Goal: Task Accomplishment & Management: Complete application form

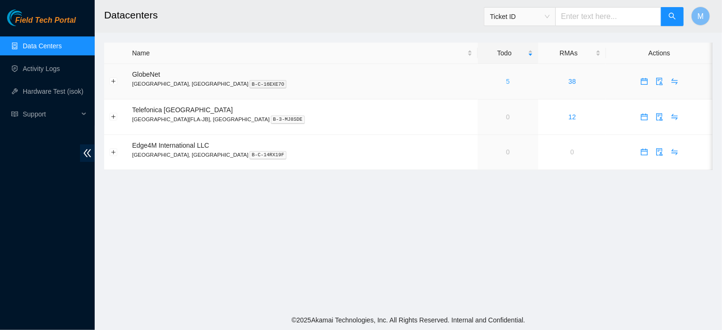
click at [506, 81] on link "5" at bounding box center [508, 82] width 4 height 8
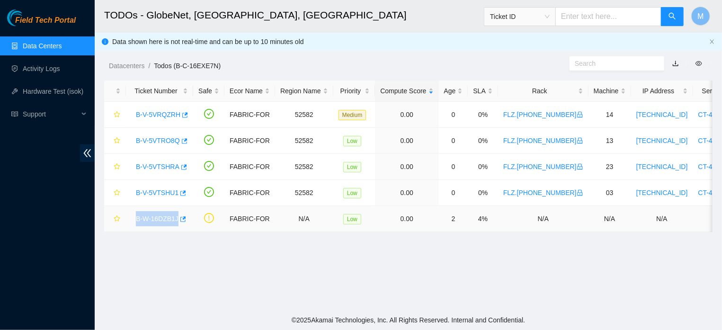
drag, startPoint x: 133, startPoint y: 221, endPoint x: 176, endPoint y: 225, distance: 43.3
click at [176, 225] on div "B-W-16DZB1J" at bounding box center [159, 218] width 57 height 15
copy link "B-W-16DZB1J"
click at [44, 67] on link "Activity Logs" at bounding box center [41, 69] width 37 height 8
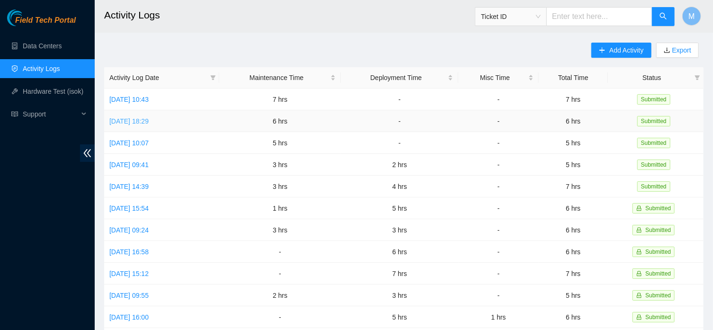
click at [149, 123] on link "[DATE] 18:29" at bounding box center [128, 121] width 39 height 8
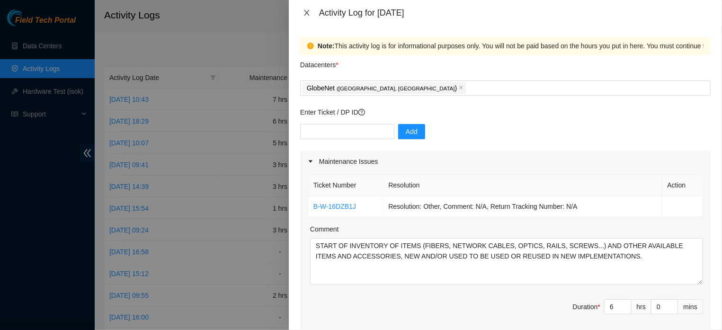
click at [308, 13] on icon "close" at bounding box center [307, 13] width 8 height 8
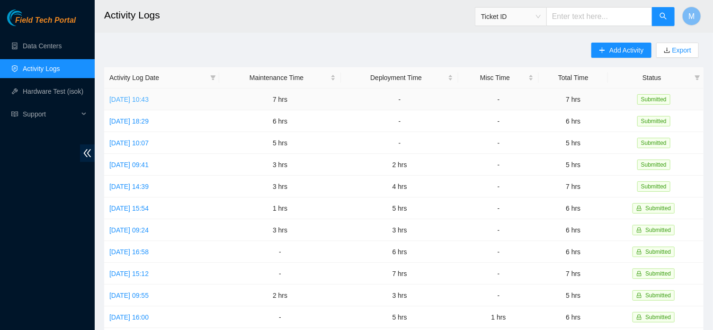
click at [146, 97] on link "[DATE] 10:43" at bounding box center [128, 100] width 39 height 8
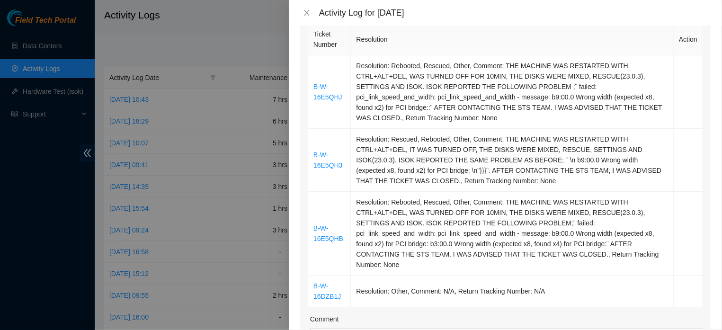
scroll to position [177, 0]
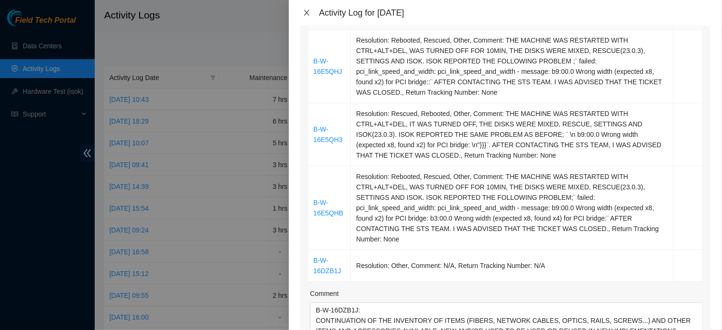
click at [303, 12] on icon "close" at bounding box center [307, 13] width 8 height 8
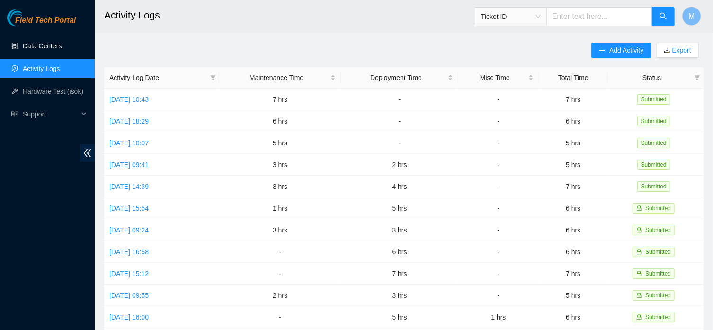
click at [44, 42] on link "Data Centers" at bounding box center [42, 46] width 39 height 8
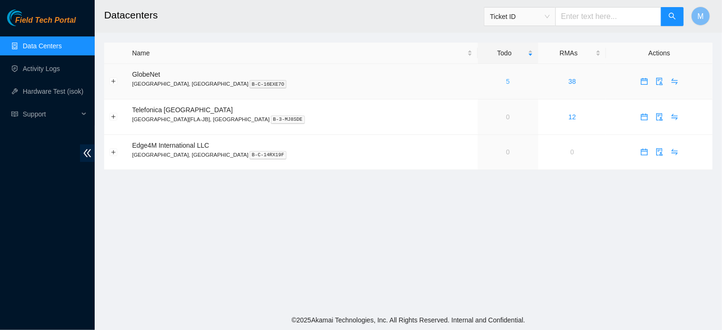
click at [506, 79] on link "5" at bounding box center [508, 82] width 4 height 8
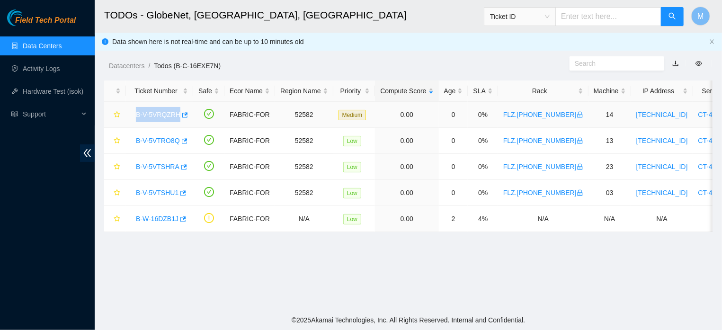
drag, startPoint x: 132, startPoint y: 113, endPoint x: 178, endPoint y: 123, distance: 47.4
click at [178, 123] on td "B-V-5VRQZRH" at bounding box center [159, 115] width 67 height 26
copy link "B-V-5VRQZRH"
click at [162, 111] on link "B-V-5VRQZRH" at bounding box center [158, 115] width 44 height 8
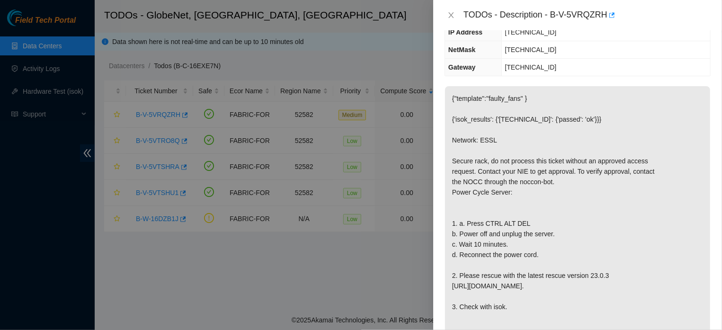
scroll to position [126, 0]
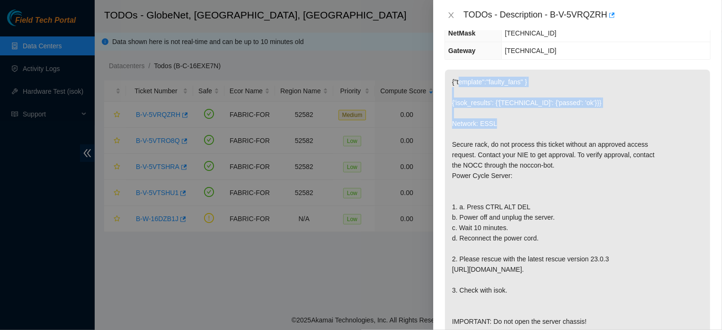
drag, startPoint x: 454, startPoint y: 94, endPoint x: 541, endPoint y: 132, distance: 94.5
click at [541, 132] on p "{"template":"faulty_fans" } {'isok_results': {'[TECHNICAL_ID]': {'passed': 'ok'…" at bounding box center [577, 202] width 265 height 264
copy p ""template":"faulty_fans" } {'isok_results': {'23.12.41.113': {'passed': 'ok'}}}…"
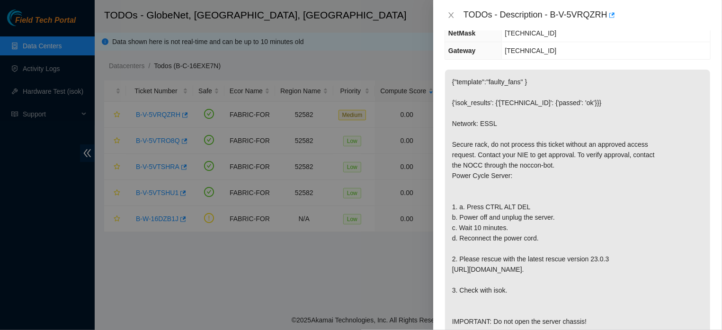
click at [617, 106] on p "{"template":"faulty_fans" } {'isok_results': {'[TECHNICAL_ID]': {'passed': 'ok'…" at bounding box center [577, 202] width 265 height 264
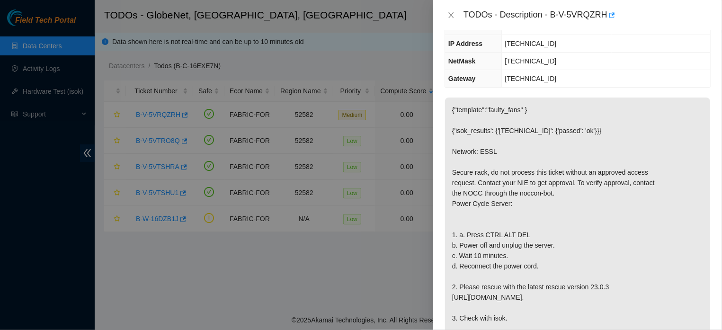
scroll to position [0, 0]
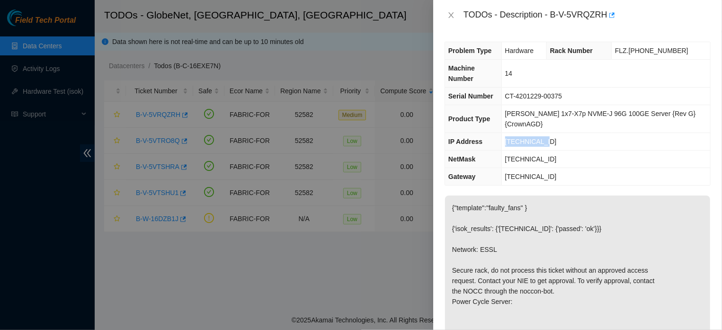
drag, startPoint x: 552, startPoint y: 139, endPoint x: 512, endPoint y: 141, distance: 40.8
click at [512, 141] on td "[TECHNICAL_ID]" at bounding box center [605, 142] width 209 height 18
copy span "[TECHNICAL_ID]"
click at [452, 13] on icon "close" at bounding box center [450, 15] width 5 height 6
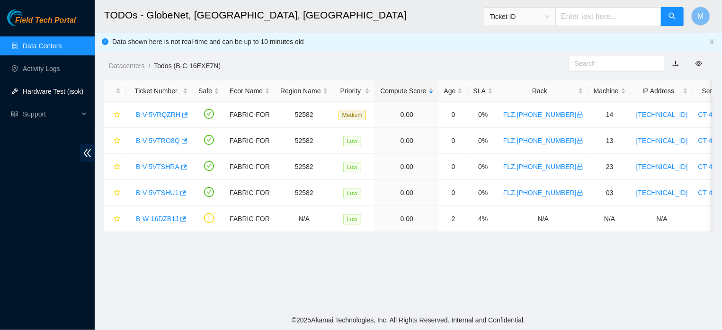
click at [56, 90] on link "Hardware Test (isok)" at bounding box center [53, 92] width 61 height 8
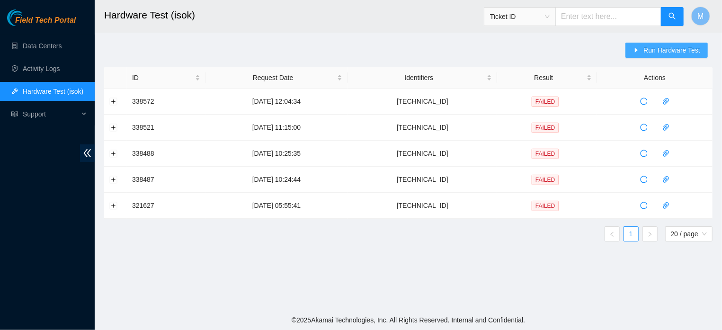
click at [652, 51] on span "Run Hardware Test" at bounding box center [671, 50] width 57 height 10
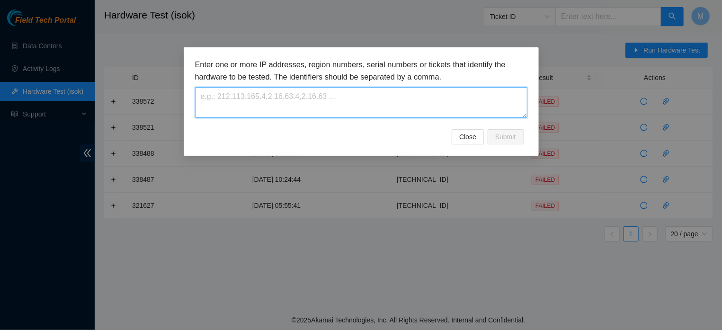
click at [376, 105] on textarea at bounding box center [361, 102] width 332 height 31
paste textarea "[TECHNICAL_ID]"
type textarea "[TECHNICAL_ID]"
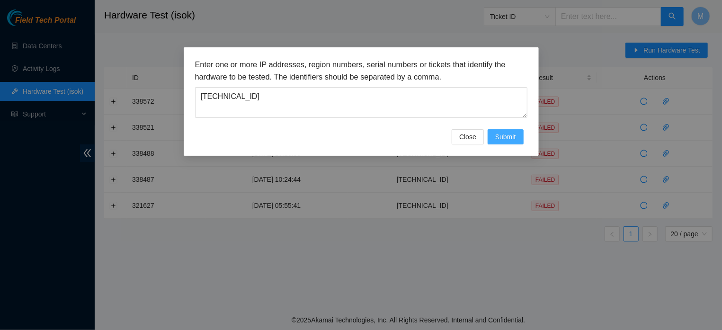
click at [501, 142] on span "Submit" at bounding box center [505, 137] width 21 height 10
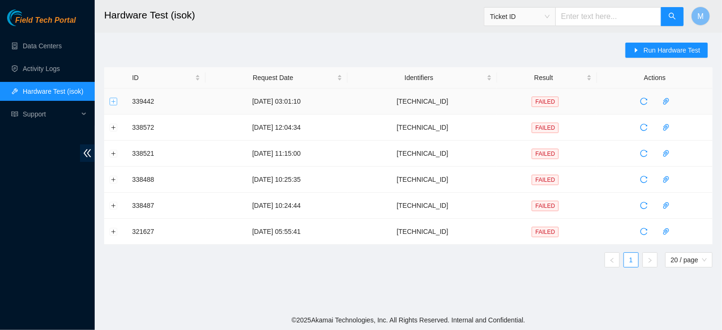
click at [113, 99] on button "Expand row" at bounding box center [114, 101] width 8 height 8
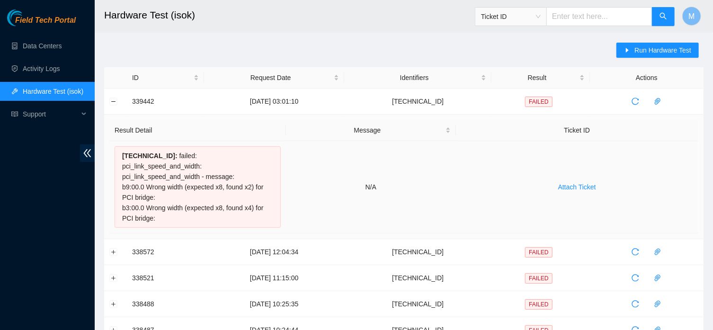
drag, startPoint x: 123, startPoint y: 177, endPoint x: 159, endPoint y: 207, distance: 48.0
click at [159, 207] on div "23.12.41.113 : failed: pci_link_speed_and_width: pci_link_speed_and_width - mes…" at bounding box center [198, 186] width 166 height 81
copy div "b9:00.0 Wrong width (expected x8, found x2) for PCI bridge: b3:00.0 Wrong width…"
click at [58, 44] on link "Data Centers" at bounding box center [42, 46] width 39 height 8
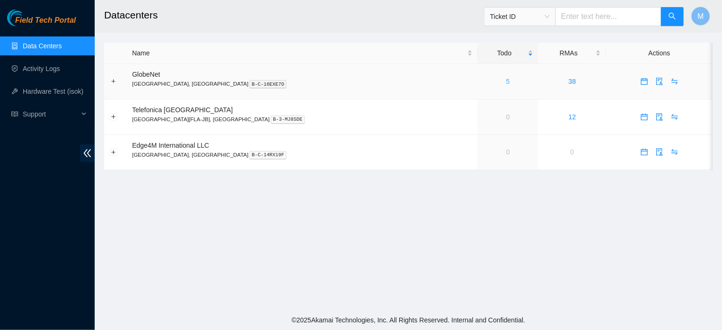
click at [506, 83] on link "5" at bounding box center [508, 82] width 4 height 8
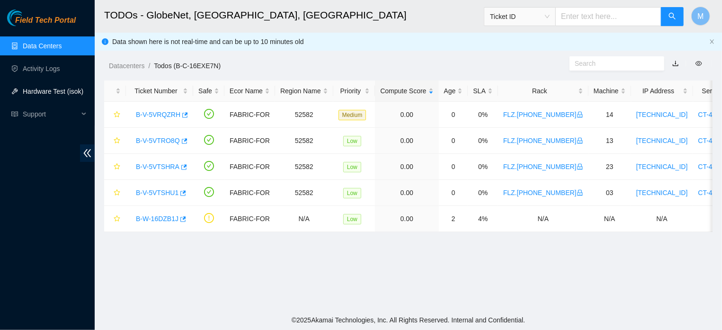
click at [62, 88] on link "Hardware Test (isok)" at bounding box center [53, 92] width 61 height 8
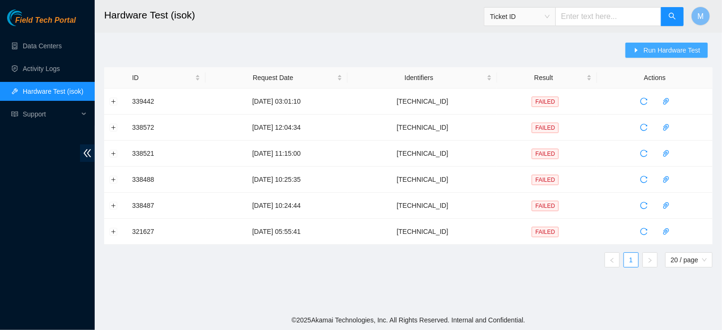
click at [666, 48] on span "Run Hardware Test" at bounding box center [671, 50] width 57 height 10
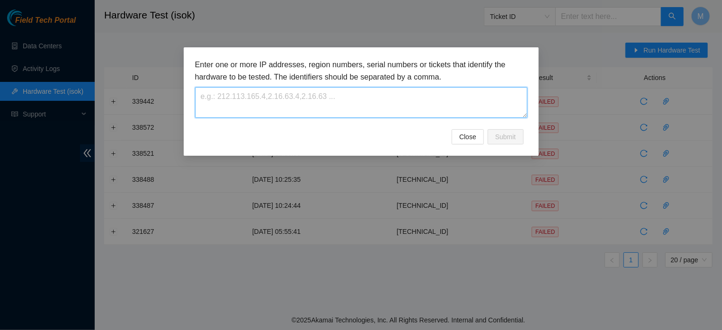
click at [362, 98] on textarea at bounding box center [361, 102] width 332 height 31
type textarea "[TECHNICAL_ID]"
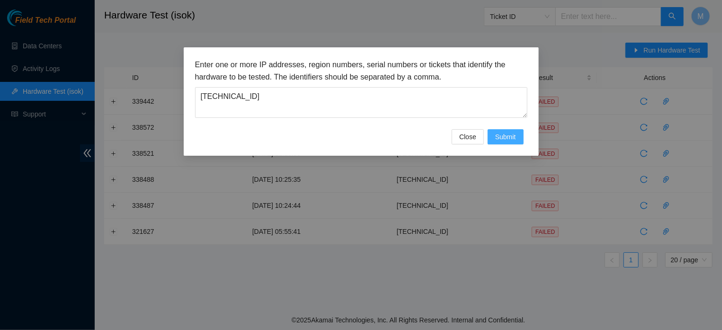
click at [497, 142] on span "Submit" at bounding box center [505, 137] width 21 height 10
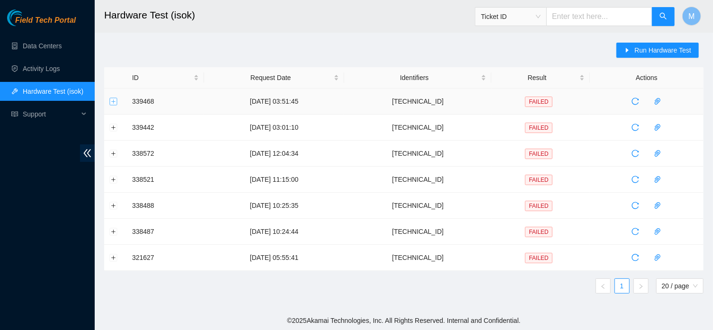
click at [112, 100] on button "Expand row" at bounding box center [114, 101] width 8 height 8
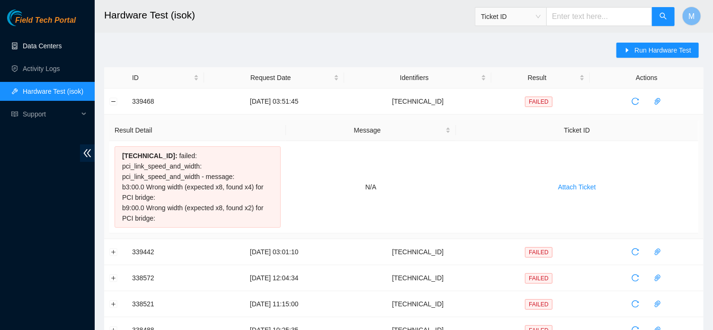
click at [50, 44] on link "Data Centers" at bounding box center [42, 46] width 39 height 8
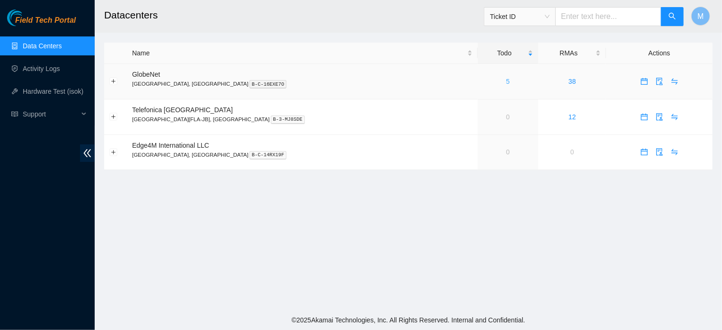
click at [506, 81] on link "5" at bounding box center [508, 82] width 4 height 8
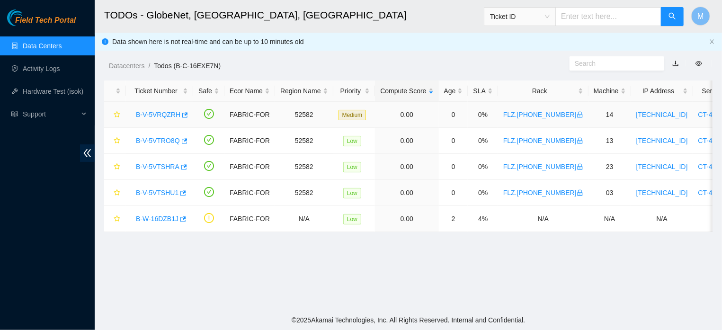
click at [157, 114] on link "B-V-5VRQZRH" at bounding box center [158, 115] width 44 height 8
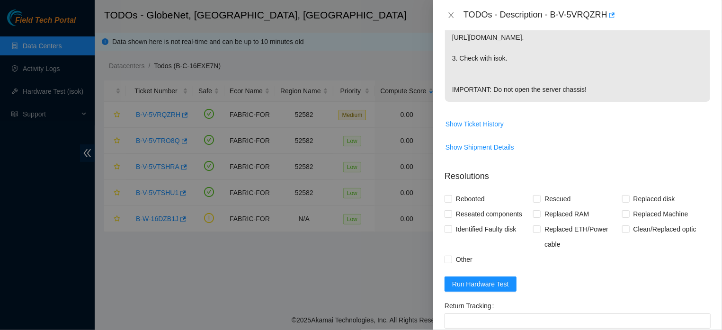
scroll to position [385, 0]
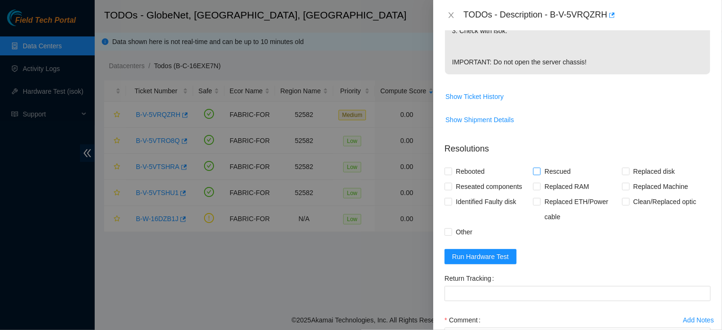
click at [535, 174] on input "Rescued" at bounding box center [536, 171] width 7 height 7
checkbox input "true"
click at [447, 174] on input "Rebooted" at bounding box center [447, 171] width 7 height 7
checkbox input "true"
click at [448, 235] on input "Other" at bounding box center [447, 231] width 7 height 7
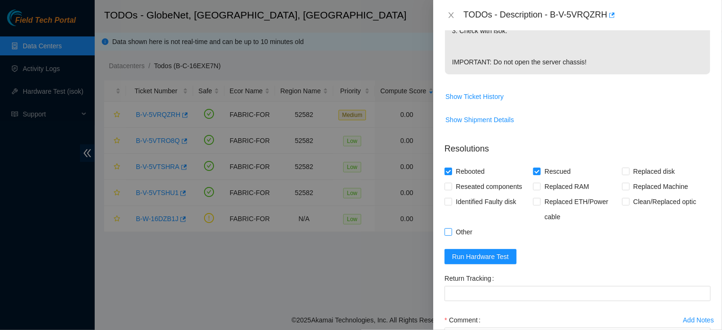
checkbox input "true"
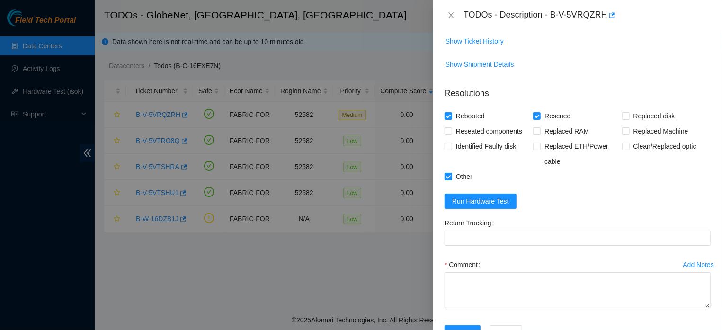
scroll to position [471, 0]
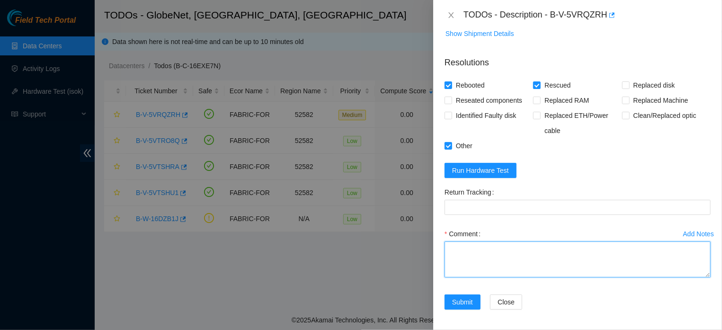
click at [459, 277] on textarea "Comment" at bounding box center [577, 259] width 266 height 36
paste textarea "THE MACHINE WAS REBOOTED WITH CTRL+ALT+DEL, IT WAS DISCONNECTED FROM THE POWER …"
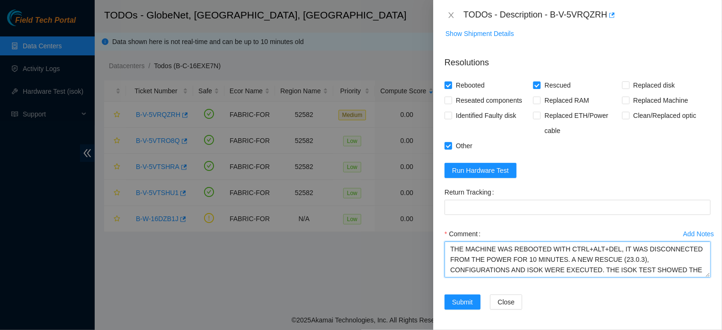
scroll to position [51, 0]
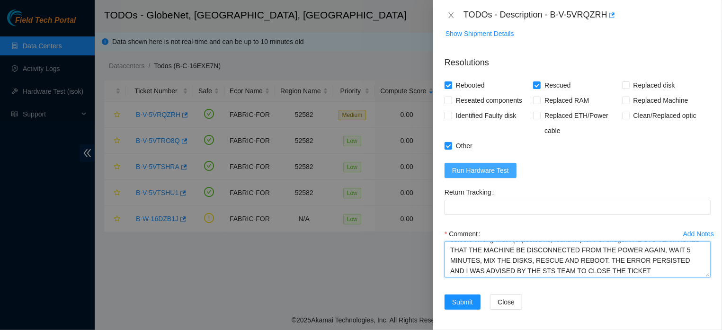
type textarea "THE MACHINE WAS REBOOTED WITH CTRL+ALT+DEL, IT WAS DISCONNECTED FROM THE POWER …"
click at [497, 176] on span "Run Hardware Test" at bounding box center [480, 170] width 57 height 10
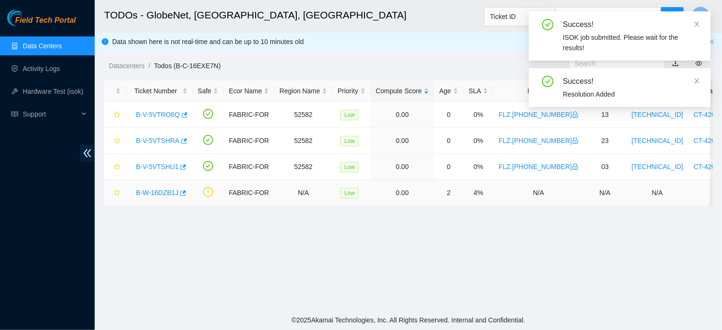
scroll to position [221, 0]
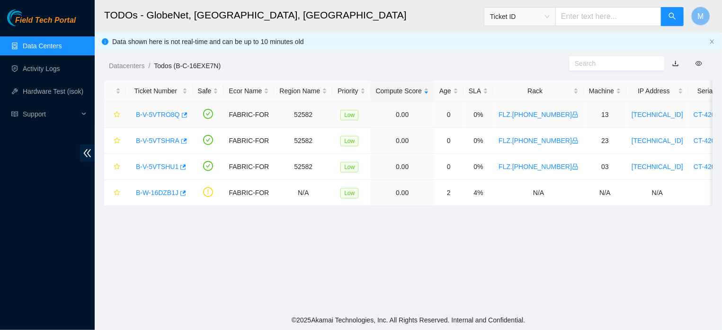
click at [159, 115] on link "B-V-5VTRO8Q" at bounding box center [158, 115] width 44 height 8
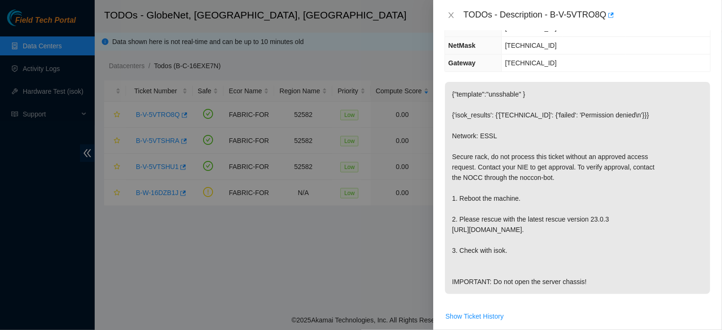
scroll to position [36, 0]
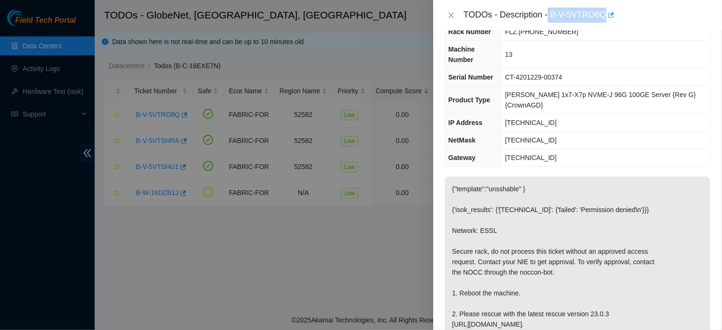
drag, startPoint x: 545, startPoint y: 13, endPoint x: 600, endPoint y: 19, distance: 55.7
click at [600, 19] on div "TODOs - Description - B-V-5VTRO8Q" at bounding box center [586, 15] width 247 height 15
copy div "B-V-5VTRO8Q"
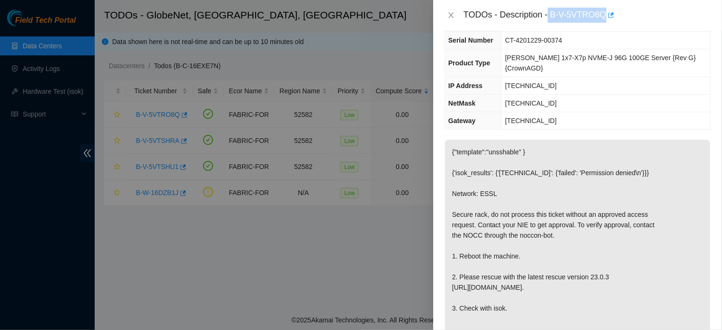
scroll to position [52, 0]
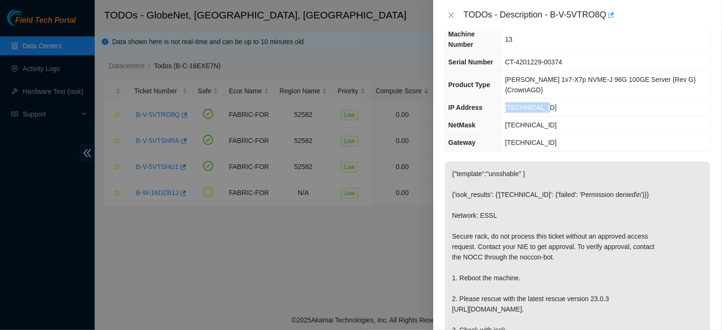
drag, startPoint x: 541, startPoint y: 105, endPoint x: 508, endPoint y: 110, distance: 33.0
click at [508, 110] on td "[TECHNICAL_ID]" at bounding box center [605, 108] width 209 height 18
copy span "[TECHNICAL_ID]"
click at [28, 97] on div at bounding box center [361, 165] width 722 height 330
click at [37, 90] on div at bounding box center [361, 165] width 722 height 330
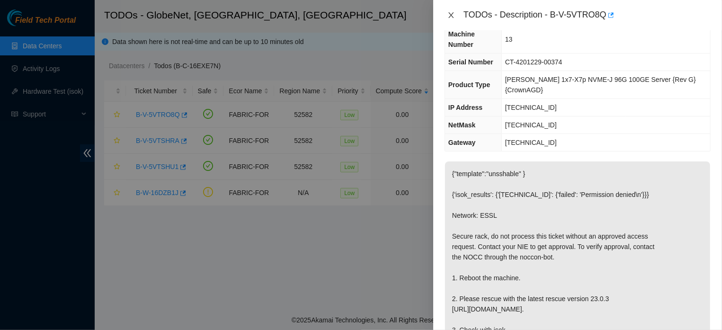
click at [450, 15] on icon "close" at bounding box center [450, 15] width 5 height 6
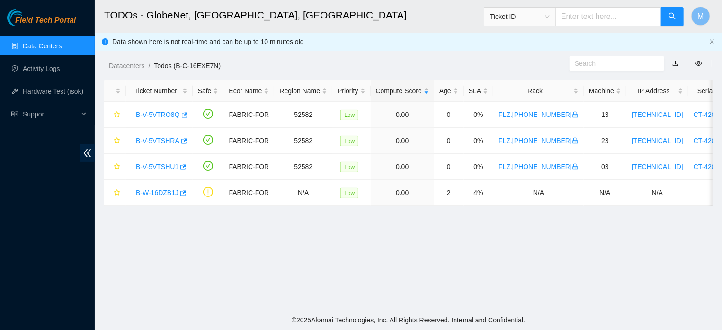
scroll to position [72, 0]
click at [38, 88] on link "Hardware Test (isok)" at bounding box center [53, 92] width 61 height 8
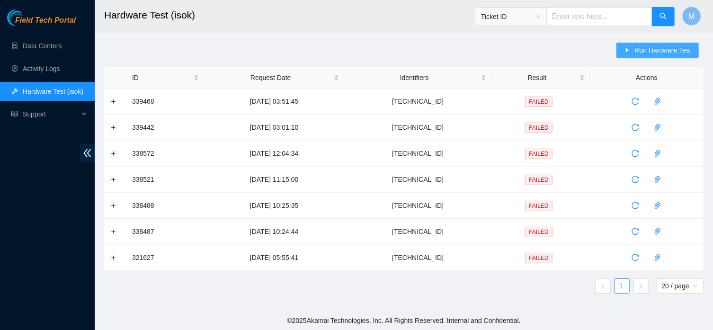
click at [628, 54] on button "Run Hardware Test" at bounding box center [657, 50] width 82 height 15
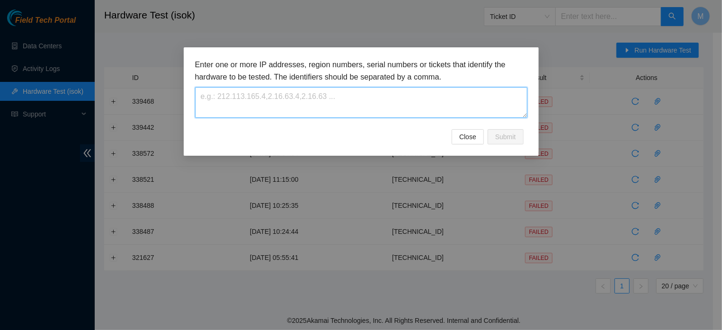
click at [356, 109] on textarea at bounding box center [361, 102] width 332 height 31
paste textarea "[TECHNICAL_ID]"
type textarea "[TECHNICAL_ID]"
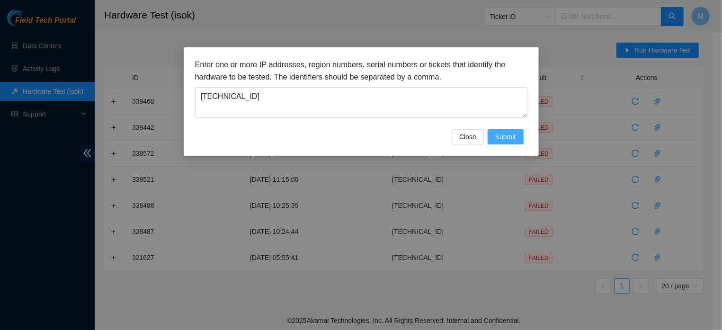
click at [510, 142] on span "Submit" at bounding box center [505, 137] width 21 height 10
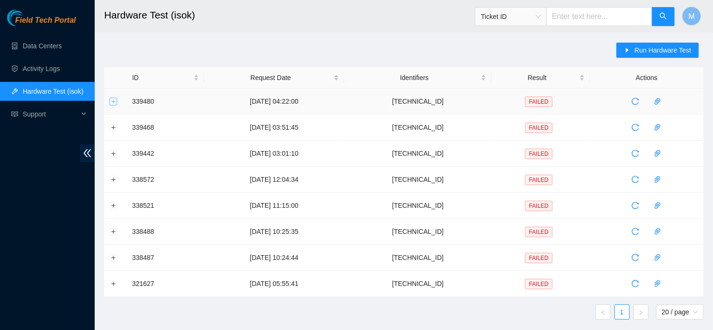
click at [114, 100] on button "Expand row" at bounding box center [114, 101] width 8 height 8
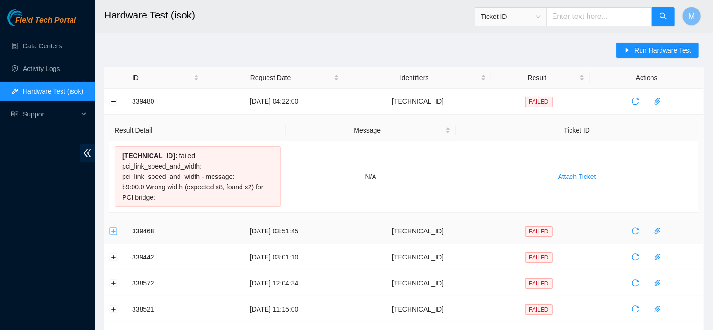
click at [112, 227] on button "Expand row" at bounding box center [114, 231] width 8 height 8
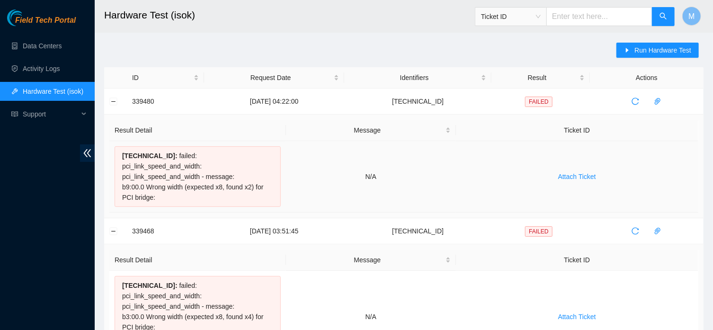
drag, startPoint x: 122, startPoint y: 177, endPoint x: 155, endPoint y: 192, distance: 36.2
click at [155, 192] on div "[TECHNICAL_ID] : failed: pci_link_speed_and_width: pci_link_speed_and_width - m…" at bounding box center [198, 176] width 166 height 61
copy div "b9:00.0 Wrong width (expected x8, found x2) for PCI bridge:"
drag, startPoint x: 123, startPoint y: 158, endPoint x: 160, endPoint y: 159, distance: 37.4
click at [160, 159] on span "[TECHNICAL_ID] :" at bounding box center [149, 156] width 55 height 8
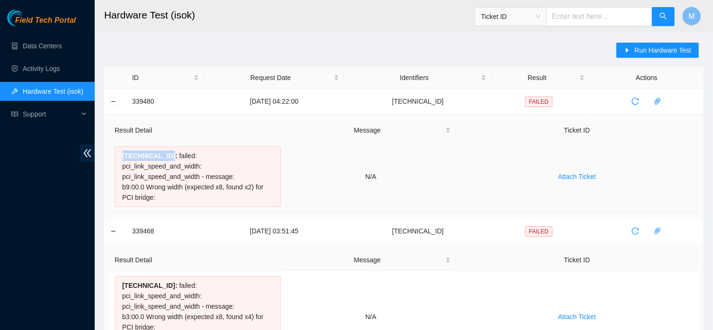
copy span "[TECHNICAL_ID]"
click at [637, 54] on span "Run Hardware Test" at bounding box center [662, 50] width 57 height 10
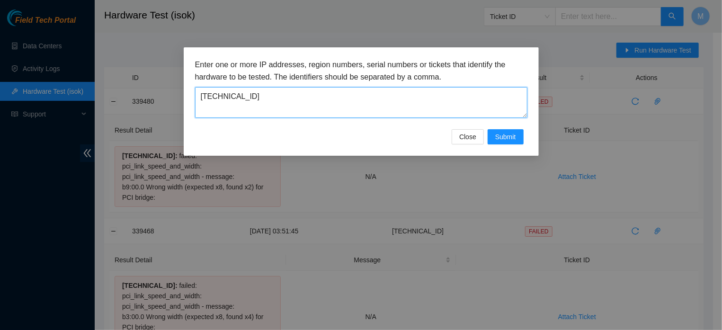
click at [344, 90] on textarea "[TECHNICAL_ID]" at bounding box center [361, 102] width 332 height 31
type textarea "[TECHNICAL_ID]"
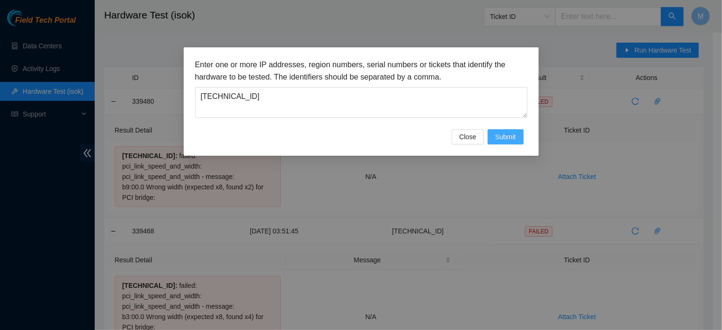
click at [497, 142] on span "Submit" at bounding box center [505, 137] width 21 height 10
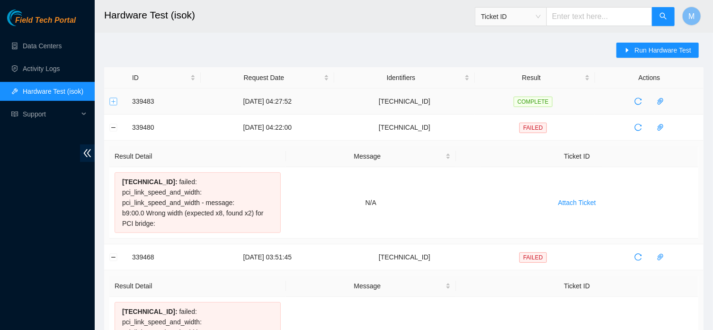
click at [114, 101] on button "Expand row" at bounding box center [114, 101] width 8 height 8
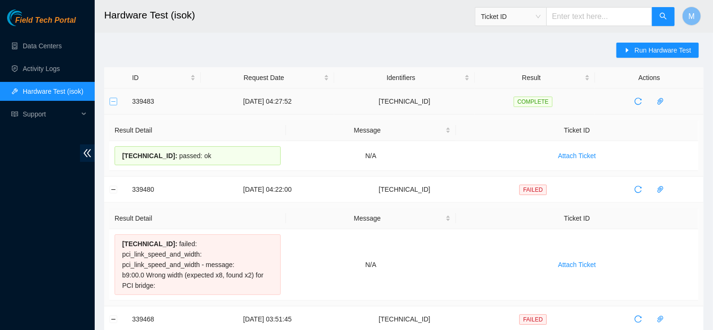
click at [114, 101] on button "Collapse row" at bounding box center [114, 101] width 8 height 8
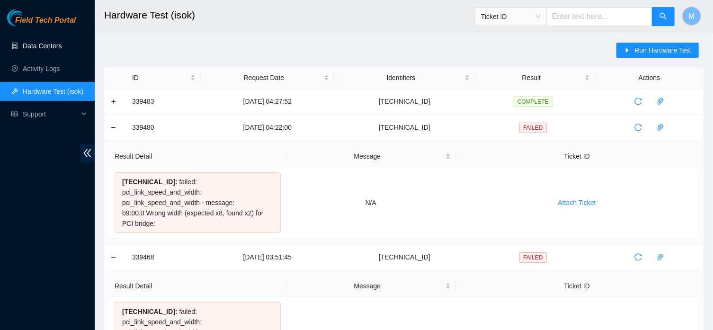
click at [51, 45] on link "Data Centers" at bounding box center [42, 46] width 39 height 8
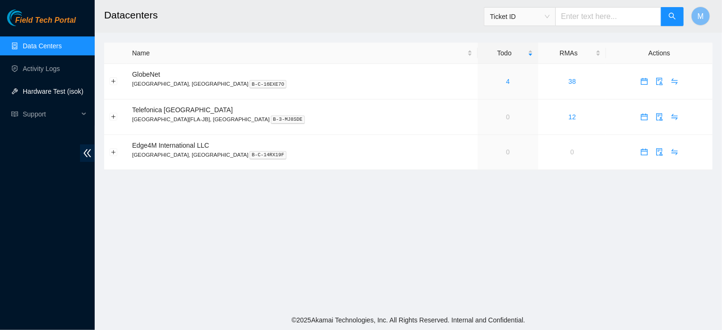
click at [42, 89] on link "Hardware Test (isok)" at bounding box center [53, 92] width 61 height 8
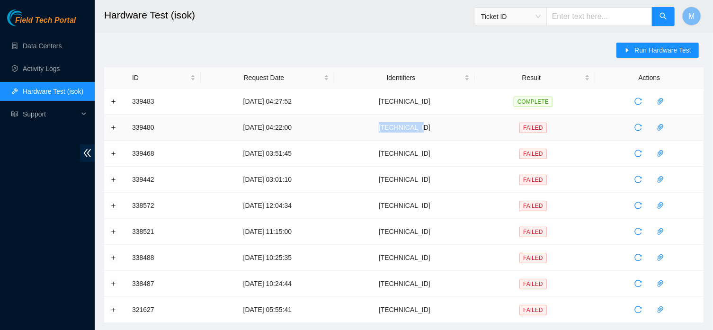
drag, startPoint x: 443, startPoint y: 129, endPoint x: 404, endPoint y: 128, distance: 39.3
click at [404, 128] on td "[TECHNICAL_ID]" at bounding box center [404, 128] width 141 height 26
copy td "[TECHNICAL_ID]"
click at [643, 52] on span "Run Hardware Test" at bounding box center [662, 50] width 57 height 10
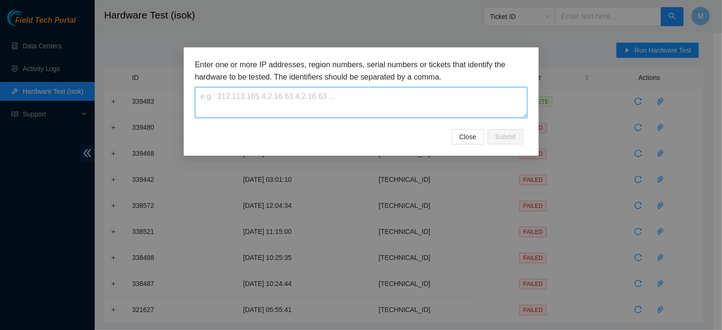
click at [380, 107] on textarea at bounding box center [361, 102] width 332 height 31
paste textarea "[TECHNICAL_ID]"
type textarea "[TECHNICAL_ID]"
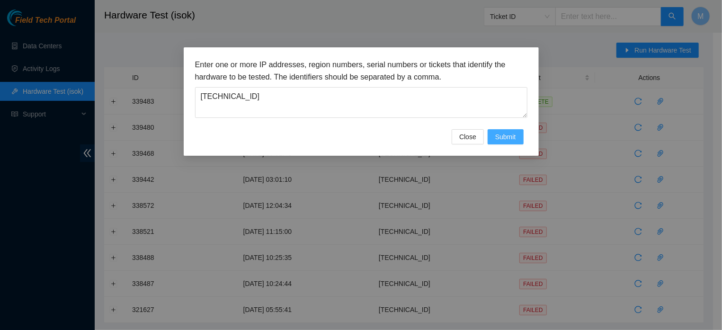
click at [508, 142] on span "Submit" at bounding box center [505, 137] width 21 height 10
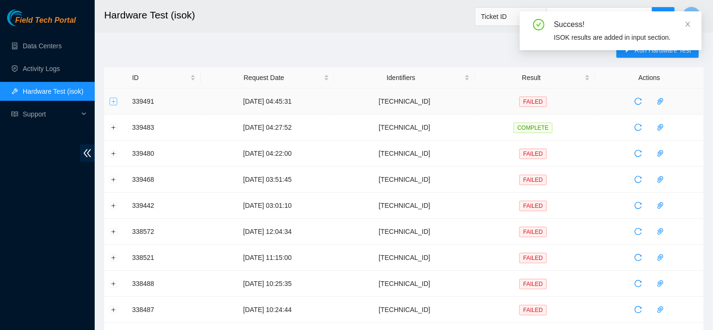
click at [111, 98] on button "Expand row" at bounding box center [114, 101] width 8 height 8
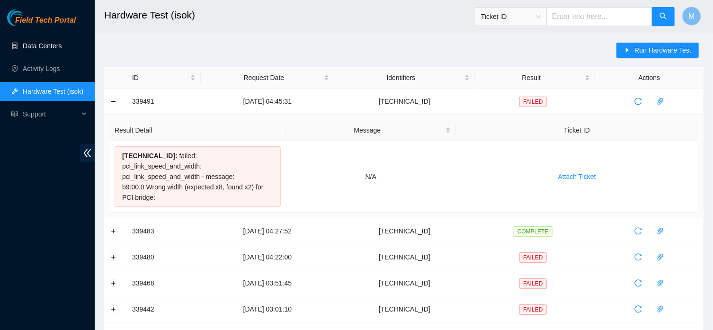
click at [41, 48] on link "Data Centers" at bounding box center [42, 46] width 39 height 8
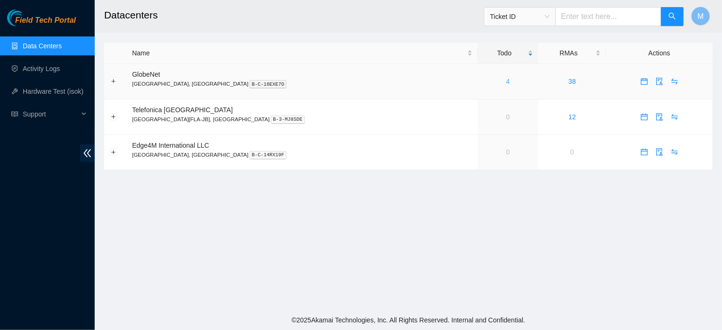
click at [506, 81] on link "4" at bounding box center [508, 82] width 4 height 8
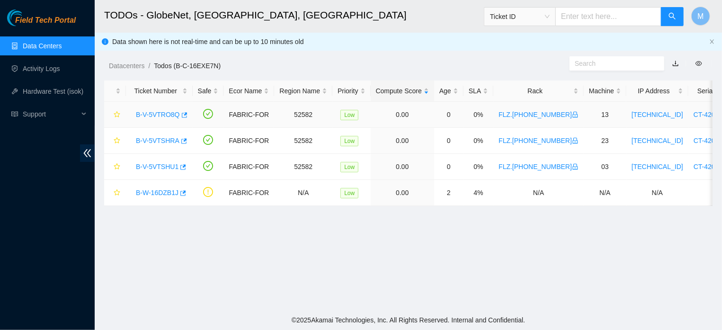
click at [160, 116] on link "B-V-5VTRO8Q" at bounding box center [158, 115] width 44 height 8
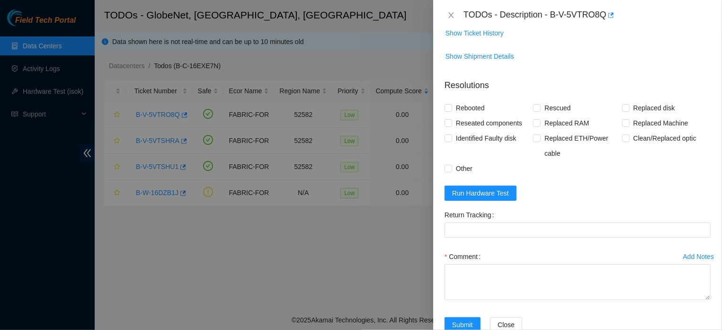
scroll to position [416, 0]
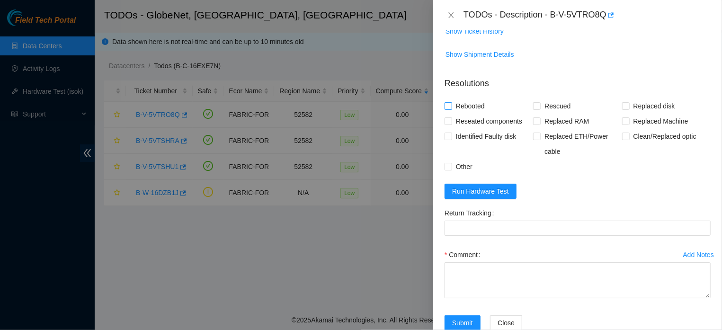
click at [445, 109] on input "Rebooted" at bounding box center [447, 105] width 7 height 7
checkbox input "true"
click at [536, 109] on input "Rescued" at bounding box center [536, 105] width 7 height 7
checkbox input "true"
click at [449, 169] on input "Other" at bounding box center [447, 166] width 7 height 7
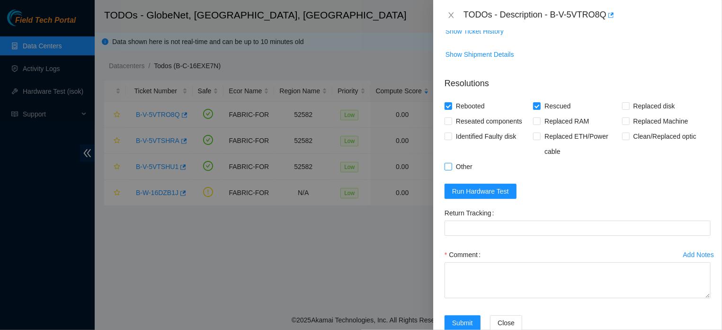
checkbox input "true"
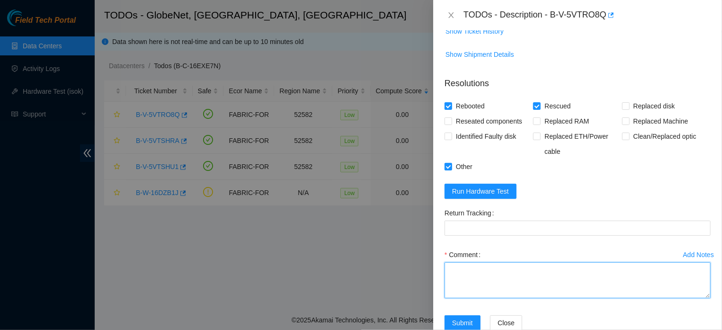
click at [475, 298] on textarea "Comment" at bounding box center [577, 280] width 266 height 36
paste textarea "THE MACHINE WAS REBOOTED. A NEW RESCUE (23.0.3), SETTINGS AND ISOK WERE PERFORM…"
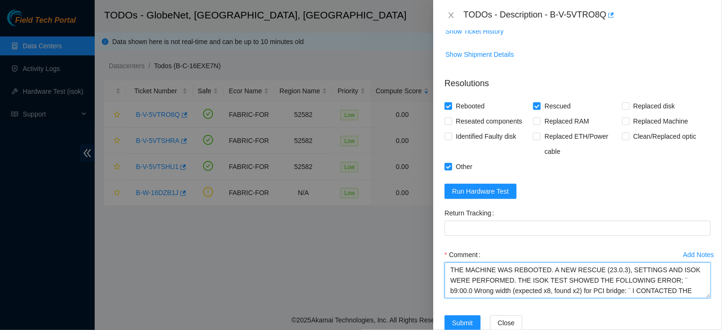
scroll to position [30, 0]
type textarea "THE MACHINE WAS REBOOTED. A NEW RESCUE (23.0.3), SETTINGS AND ISOK WERE PERFORM…"
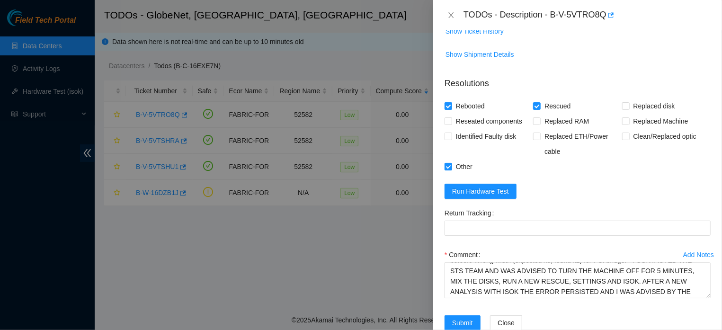
scroll to position [470, 0]
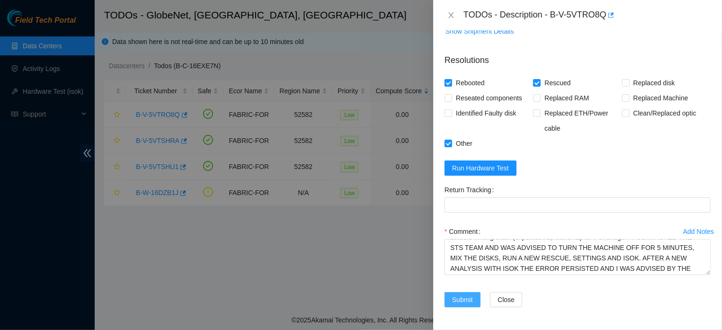
click at [463, 299] on span "Submit" at bounding box center [462, 299] width 21 height 10
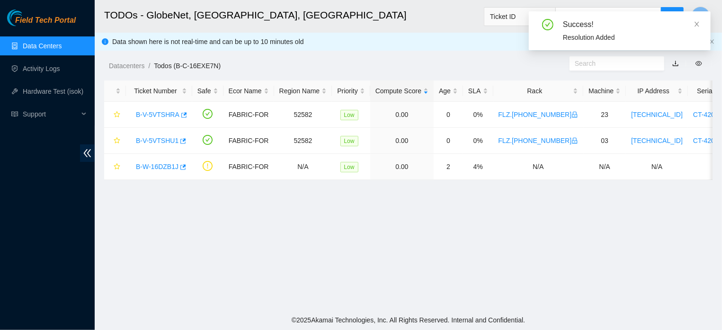
scroll to position [235, 0]
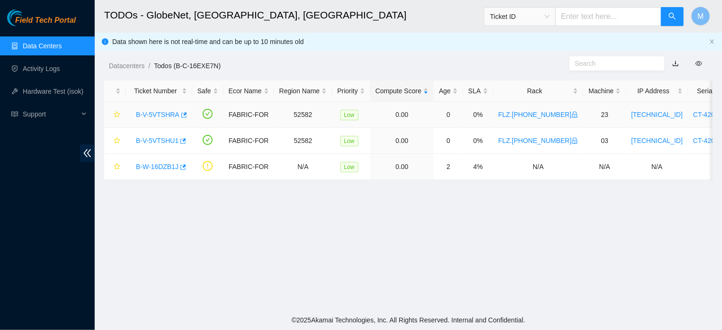
click at [158, 113] on link "B-V-5VTSHRA" at bounding box center [158, 115] width 44 height 8
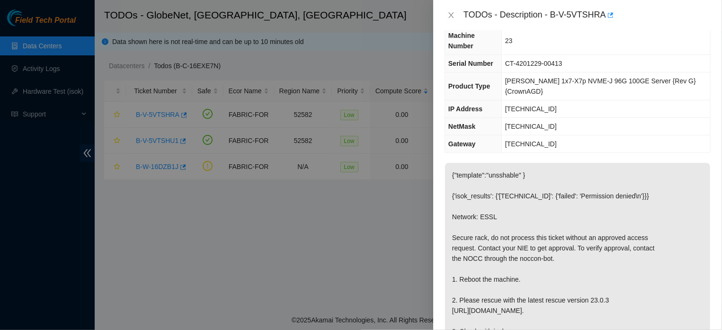
scroll to position [49, 0]
drag, startPoint x: 547, startPoint y: 14, endPoint x: 599, endPoint y: 14, distance: 51.1
click at [599, 14] on div "TODOs - Description - B-V-5VTSHRA" at bounding box center [586, 15] width 247 height 15
copy div "B-V-5VTSHRA"
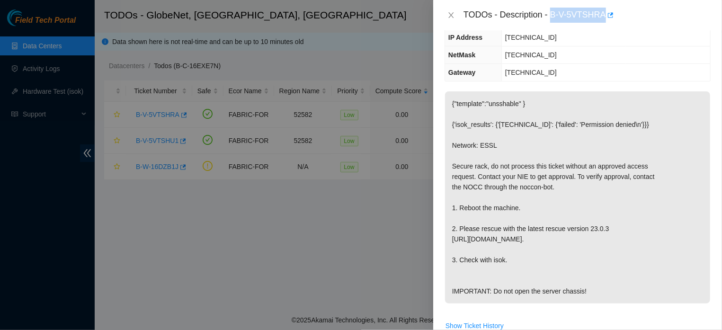
scroll to position [134, 0]
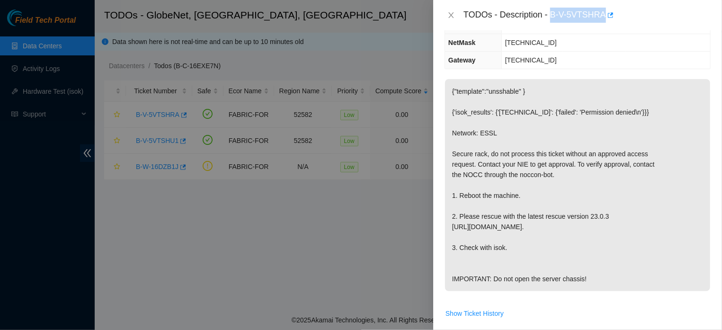
copy div "B-V-5VTSHRA"
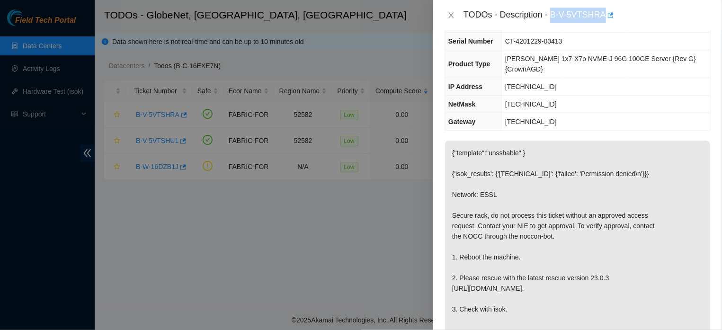
scroll to position [49, 0]
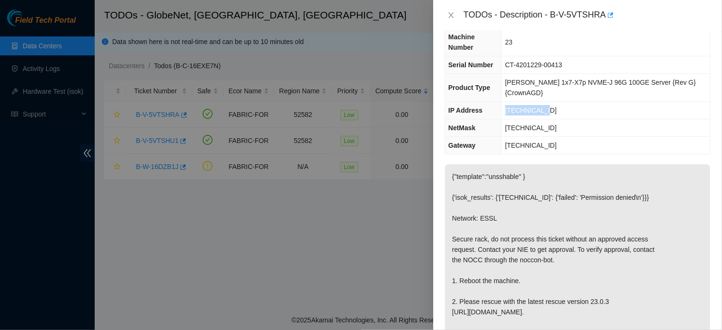
drag, startPoint x: 554, startPoint y: 112, endPoint x: 512, endPoint y: 113, distance: 42.1
click at [512, 113] on td "[TECHNICAL_ID]" at bounding box center [605, 111] width 209 height 18
copy span "[TECHNICAL_ID]"
click at [451, 15] on icon "close" at bounding box center [450, 15] width 5 height 6
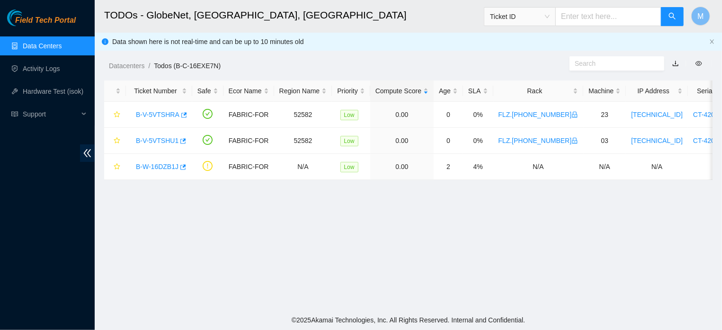
scroll to position [70, 0]
click at [39, 91] on link "Hardware Test (isok)" at bounding box center [53, 92] width 61 height 8
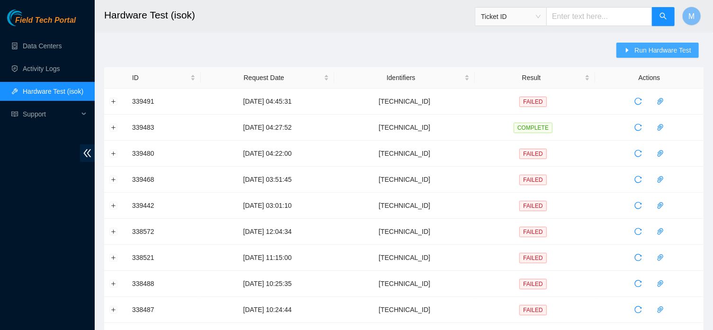
click at [668, 47] on span "Run Hardware Test" at bounding box center [662, 50] width 57 height 10
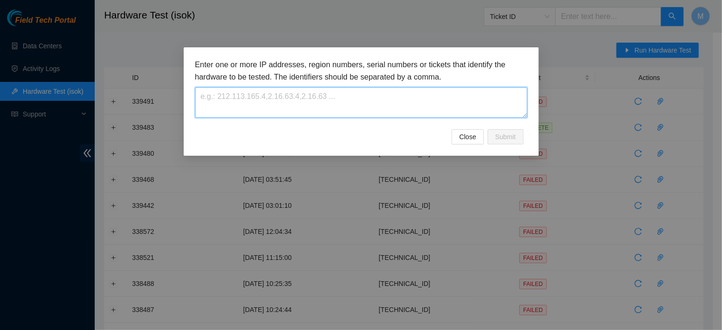
click at [353, 99] on textarea at bounding box center [361, 102] width 332 height 31
paste textarea "[TECHNICAL_ID]"
type textarea "[TECHNICAL_ID]"
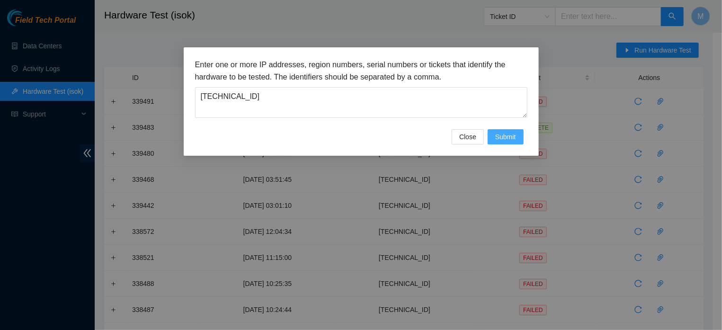
click at [503, 142] on span "Submit" at bounding box center [505, 137] width 21 height 10
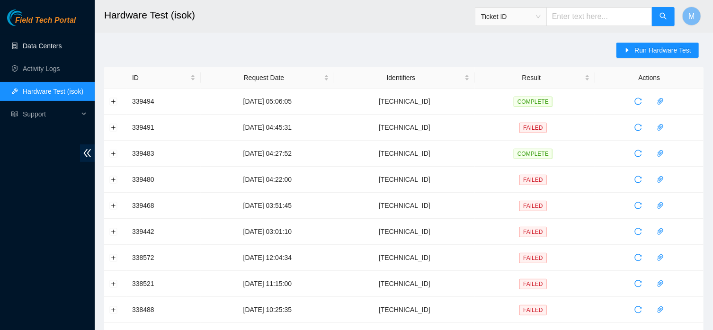
click at [33, 46] on link "Data Centers" at bounding box center [42, 46] width 39 height 8
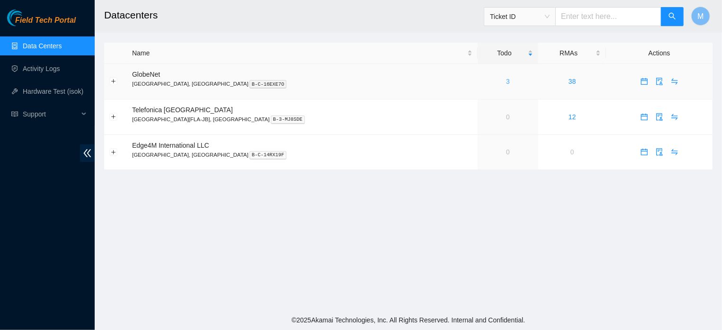
click at [506, 80] on link "3" at bounding box center [508, 82] width 4 height 8
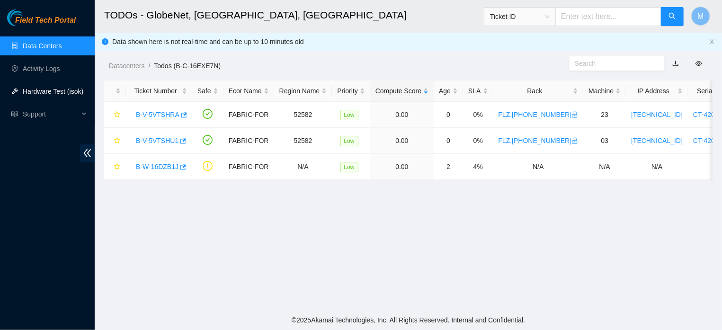
click at [58, 95] on link "Hardware Test (isok)" at bounding box center [53, 92] width 61 height 8
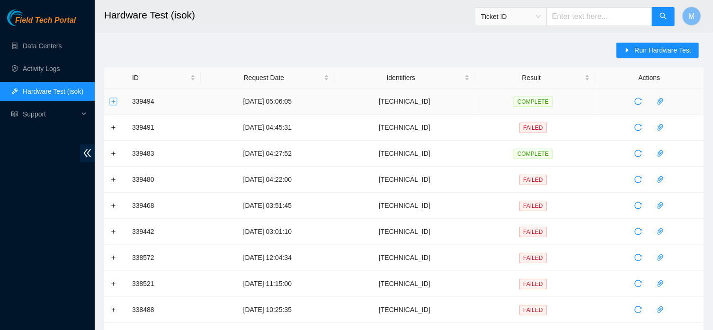
click at [114, 99] on button "Expand row" at bounding box center [114, 101] width 8 height 8
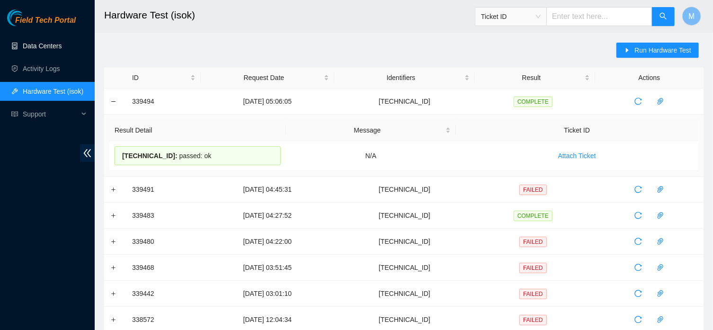
click at [55, 48] on link "Data Centers" at bounding box center [42, 46] width 39 height 8
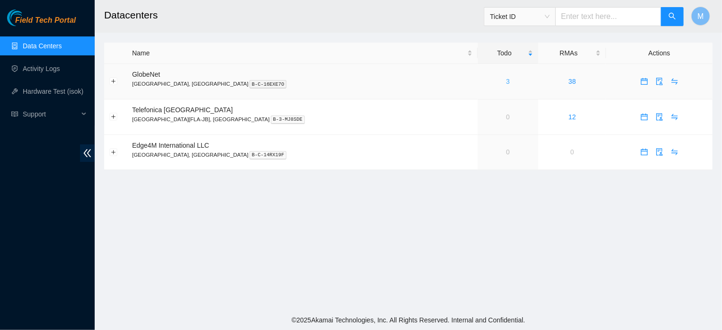
click at [506, 80] on link "3" at bounding box center [508, 82] width 4 height 8
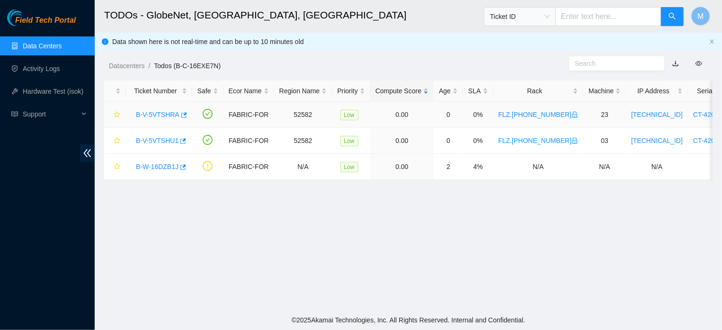
click at [159, 115] on link "B-V-5VTSHRA" at bounding box center [158, 115] width 44 height 8
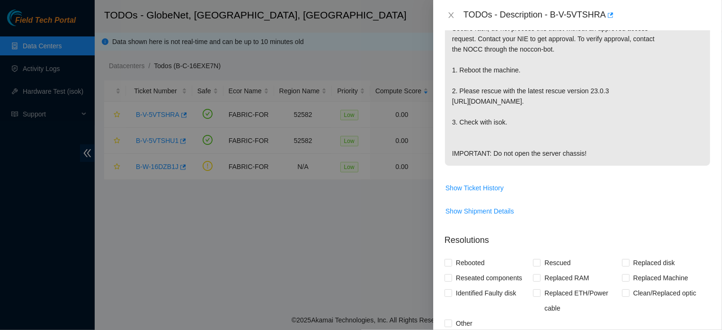
scroll to position [352, 0]
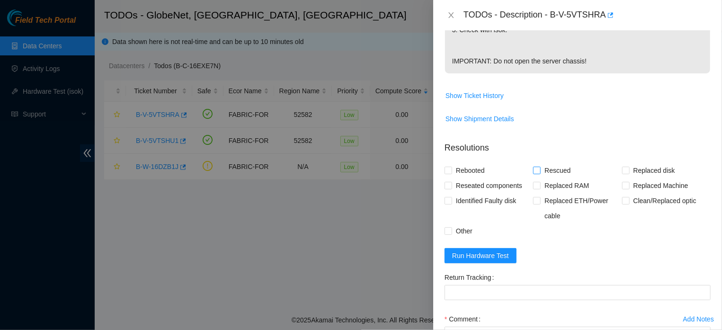
click at [533, 173] on input "Rescued" at bounding box center [536, 170] width 7 height 7
checkbox input "true"
click at [445, 173] on input "Rebooted" at bounding box center [447, 170] width 7 height 7
checkbox input "true"
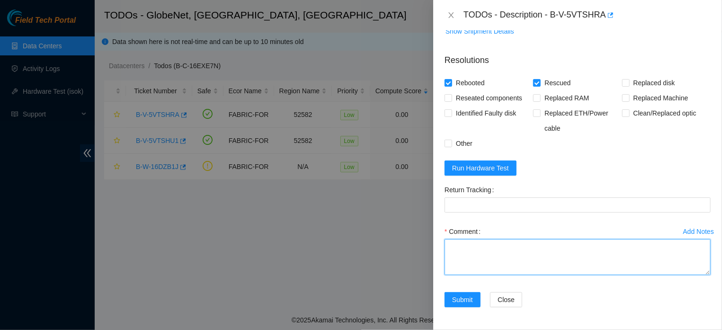
click at [585, 247] on textarea "Comment" at bounding box center [577, 257] width 266 height 36
paste textarea "A MAQUINA FOI REINICIADA. FOI EXECUTADO UM NOVO RESCUE(23.0.3), CONFIGURAÇÕES E…"
type textarea "A MAQUINA FOI REINICIADA. FOI EXECUTADO UM NOVO RESCUE(23.0.3), CONFIGURAÇÕES E…"
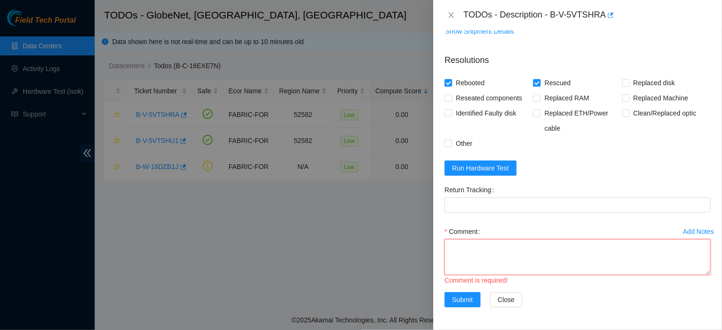
click at [456, 239] on textarea "Comment" at bounding box center [577, 257] width 266 height 36
paste textarea "THE MACHINE WAS REBOOTTED. A NEW RESCUE (23.0.3), CONFIGURATIONS AND ISOK WERE …"
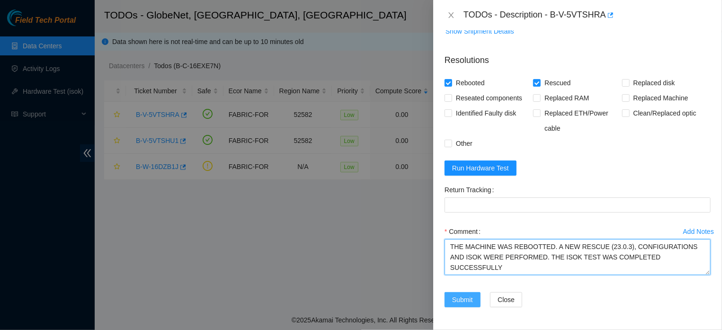
type textarea "THE MACHINE WAS REBOOTTED. A NEW RESCUE (23.0.3), CONFIGURATIONS AND ISOK WERE …"
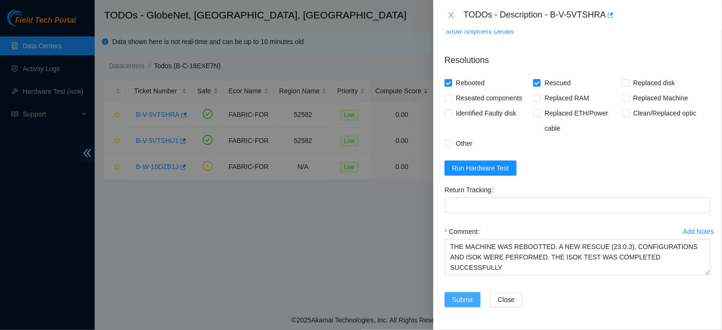
click at [465, 296] on span "Submit" at bounding box center [462, 299] width 21 height 10
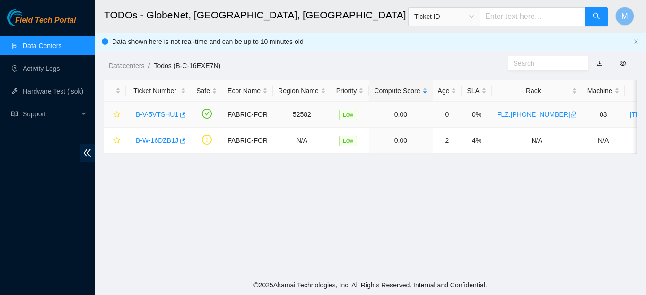
scroll to position [235, 0]
click at [148, 113] on link "B-V-5VTSHU1" at bounding box center [157, 115] width 43 height 8
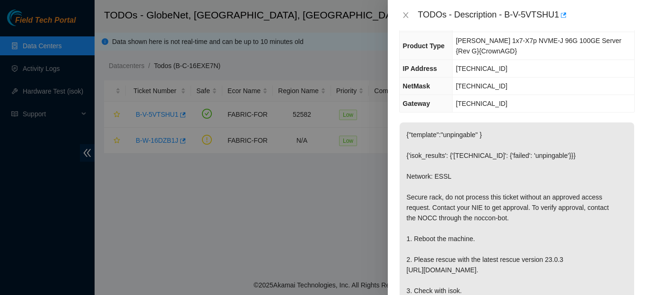
scroll to position [0, 0]
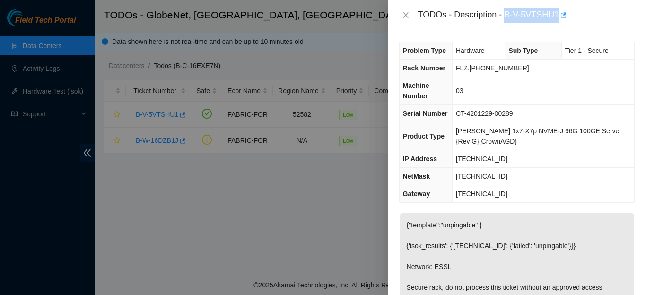
drag, startPoint x: 503, startPoint y: 15, endPoint x: 554, endPoint y: 19, distance: 50.9
click at [554, 19] on div "TODOs - Description - B-V-5VTSHU1" at bounding box center [526, 15] width 217 height 15
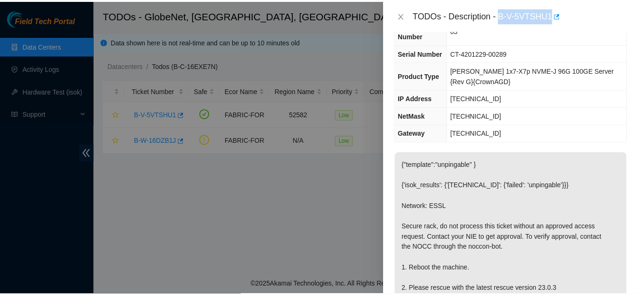
scroll to position [18, 0]
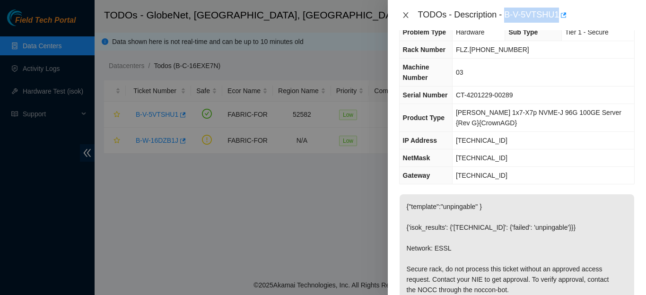
click at [404, 15] on icon "close" at bounding box center [406, 15] width 8 height 8
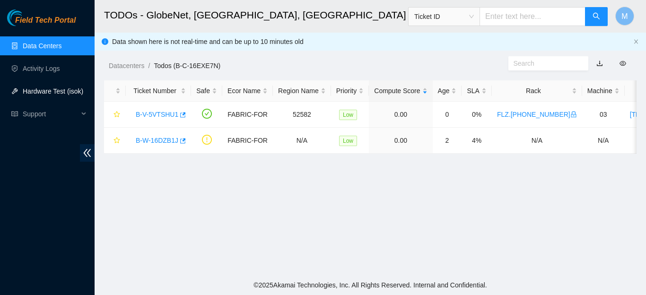
click at [44, 88] on link "Hardware Test (isok)" at bounding box center [53, 92] width 61 height 8
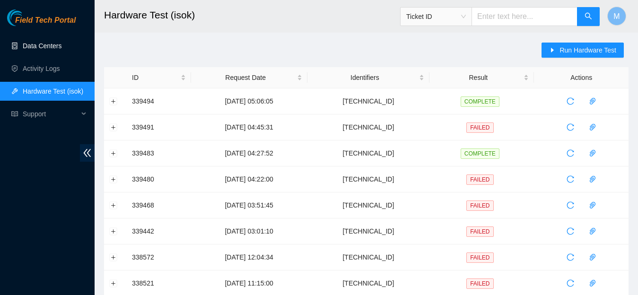
click at [44, 46] on link "Data Centers" at bounding box center [42, 46] width 39 height 8
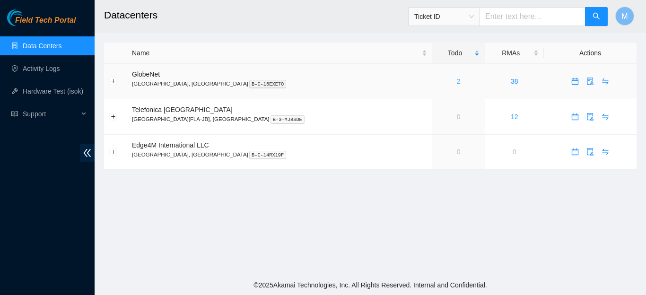
click at [457, 81] on link "2" at bounding box center [459, 82] width 4 height 8
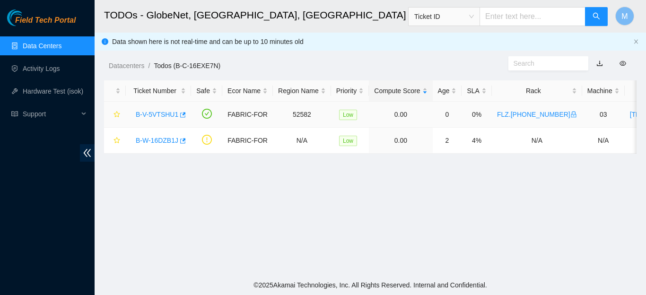
click at [156, 117] on link "B-V-5VTSHU1" at bounding box center [157, 115] width 43 height 8
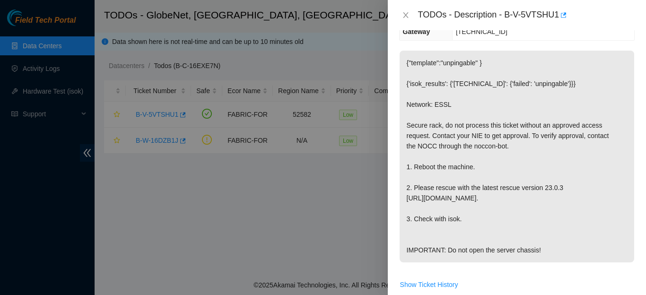
scroll to position [164, 0]
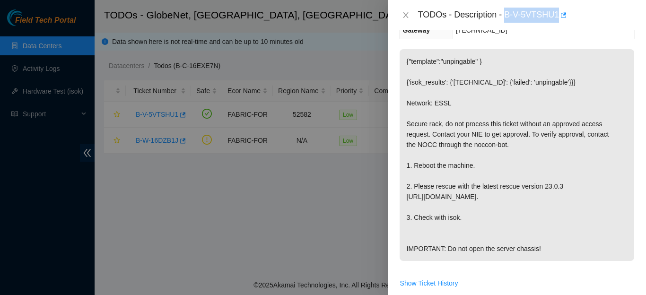
drag, startPoint x: 502, startPoint y: 16, endPoint x: 553, endPoint y: 15, distance: 51.1
click at [553, 15] on div "TODOs - Description - B-V-5VTSHU1" at bounding box center [526, 15] width 217 height 15
click at [403, 15] on icon "close" at bounding box center [406, 15] width 8 height 8
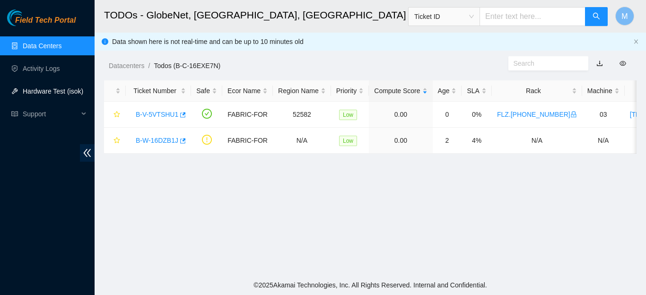
scroll to position [205, 0]
click at [34, 93] on link "Hardware Test (isok)" at bounding box center [53, 92] width 61 height 8
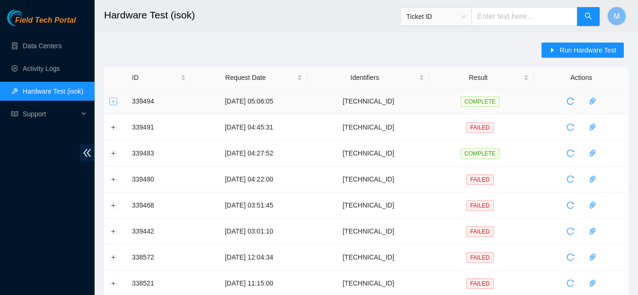
click at [114, 101] on button "Expand row" at bounding box center [114, 101] width 8 height 8
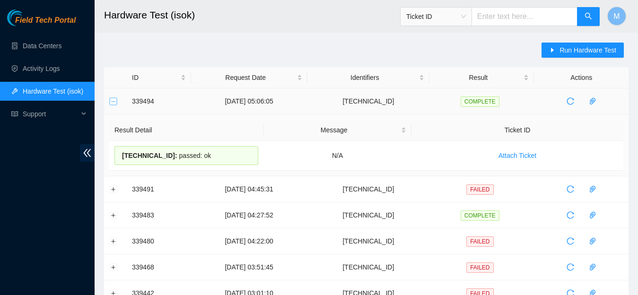
click at [112, 102] on button "Collapse row" at bounding box center [114, 101] width 8 height 8
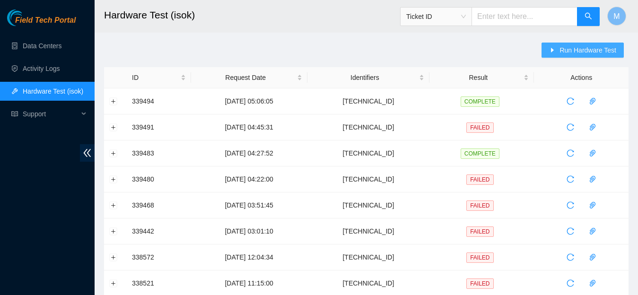
click at [568, 48] on span "Run Hardware Test" at bounding box center [588, 50] width 57 height 10
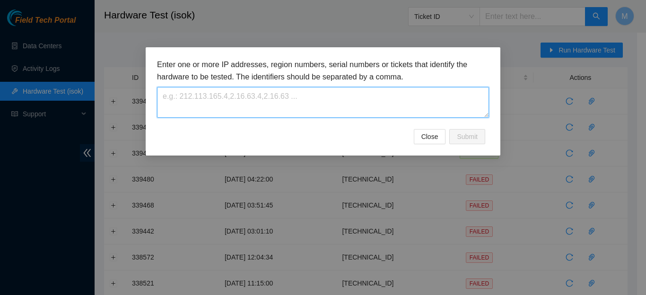
drag, startPoint x: 344, startPoint y: 88, endPoint x: 344, endPoint y: 93, distance: 5.7
click at [344, 88] on textarea at bounding box center [323, 102] width 332 height 31
paste textarea "B-V-5VTSHU1"
type textarea "B-V-5VTSHU1"
type textarea "[TECHNICAL_ID]"
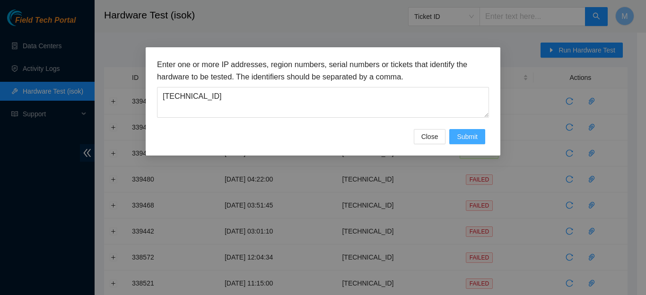
click at [458, 142] on span "Submit" at bounding box center [467, 137] width 21 height 10
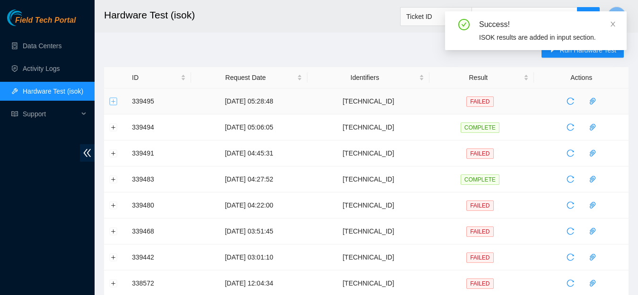
click at [115, 102] on button "Expand row" at bounding box center [114, 101] width 8 height 8
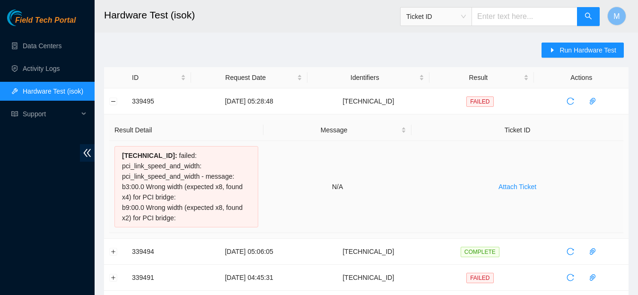
drag, startPoint x: 123, startPoint y: 188, endPoint x: 185, endPoint y: 223, distance: 71.4
click at [185, 223] on div "[TECHNICAL_ID] : failed: pci_link_speed_and_width: pci_link_speed_and_width - m…" at bounding box center [187, 186] width 144 height 81
drag, startPoint x: 405, startPoint y: 99, endPoint x: 369, endPoint y: 106, distance: 36.6
click at [369, 106] on td "[TECHNICAL_ID]" at bounding box center [369, 101] width 123 height 26
click at [114, 100] on button "Collapse row" at bounding box center [114, 101] width 8 height 8
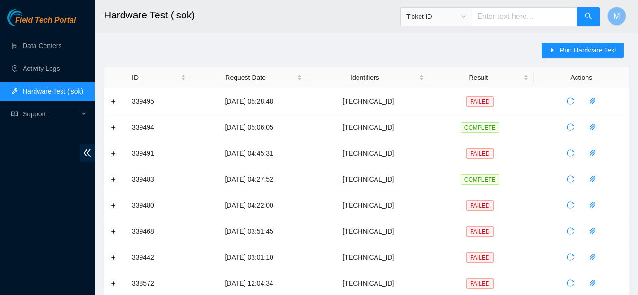
click at [373, 29] on h2 "Hardware Test (isok)" at bounding box center [320, 15] width 433 height 30
click at [565, 48] on span "Run Hardware Test" at bounding box center [588, 50] width 57 height 10
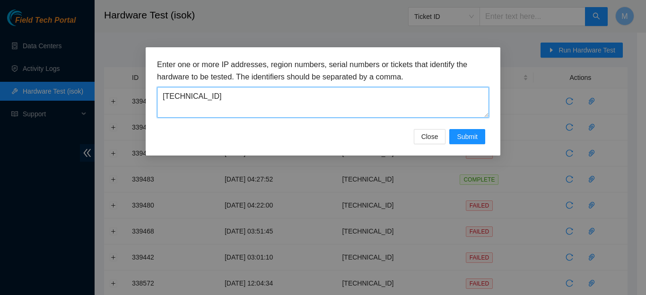
drag, startPoint x: 237, startPoint y: 103, endPoint x: 121, endPoint y: 91, distance: 116.1
click at [157, 91] on textarea "[TECHNICAL_ID]" at bounding box center [323, 102] width 332 height 31
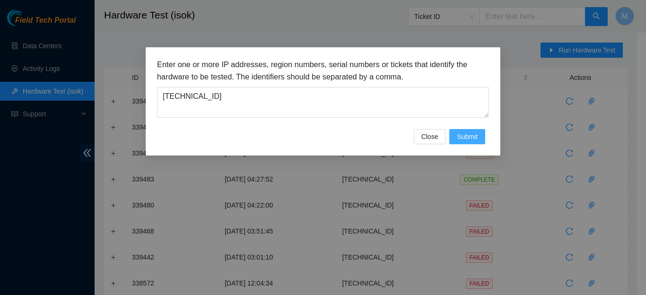
click at [477, 142] on span "Submit" at bounding box center [467, 137] width 21 height 10
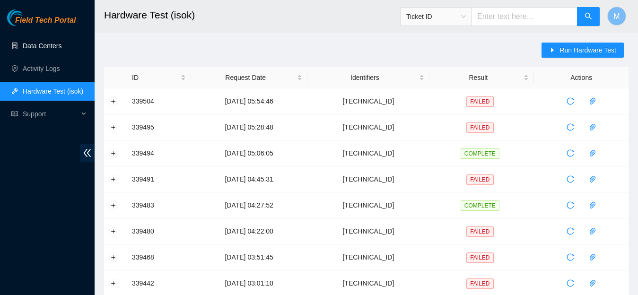
click at [47, 44] on link "Data Centers" at bounding box center [42, 46] width 39 height 8
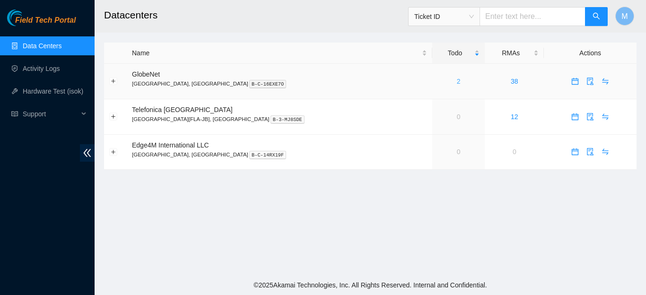
click at [457, 82] on link "2" at bounding box center [459, 82] width 4 height 8
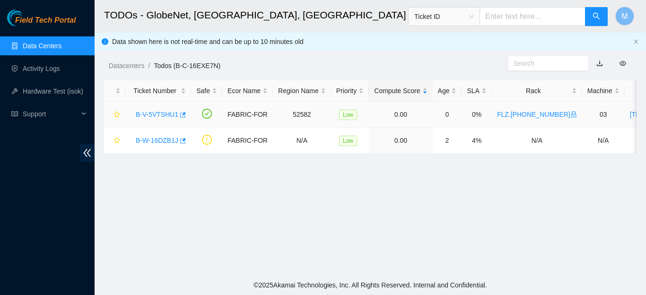
click at [158, 113] on link "B-V-5VTSHU1" at bounding box center [157, 115] width 43 height 8
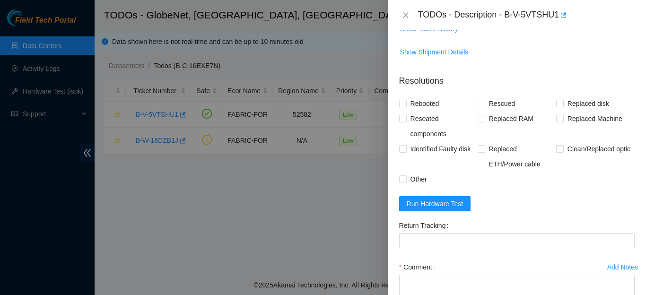
scroll to position [420, 0]
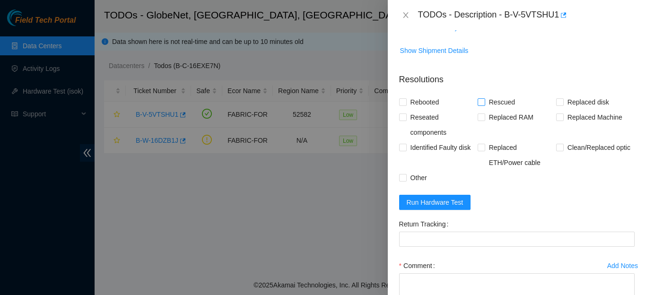
click at [478, 105] on input "Rescued" at bounding box center [481, 101] width 7 height 7
checkbox input "true"
click at [404, 105] on input "Rebooted" at bounding box center [402, 101] width 7 height 7
checkbox input "true"
click at [403, 181] on input "Other" at bounding box center [402, 177] width 7 height 7
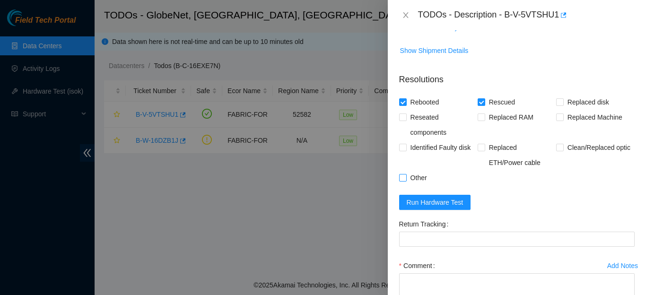
checkbox input "true"
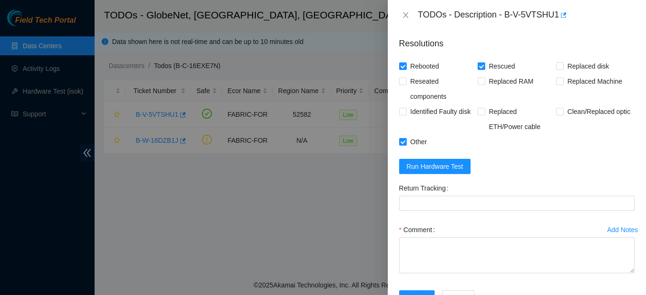
scroll to position [485, 0]
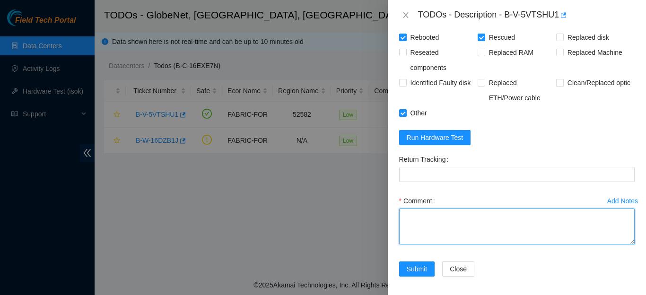
click at [433, 245] on textarea "Comment" at bounding box center [517, 227] width 236 height 36
paste textarea "THE MACHINE WAS REBOOTED. A NEW RESCUE (23.0.3), SETTINGS AND ISOK WERE PERFORM…"
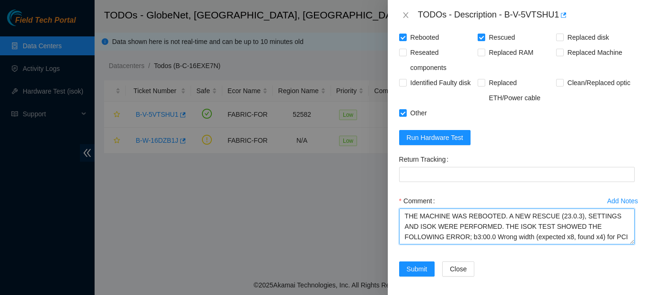
scroll to position [52, 0]
type textarea "THE MACHINE WAS REBOOTED. A NEW RESCUE (23.0.3), SETTINGS AND ISOK WERE PERFORM…"
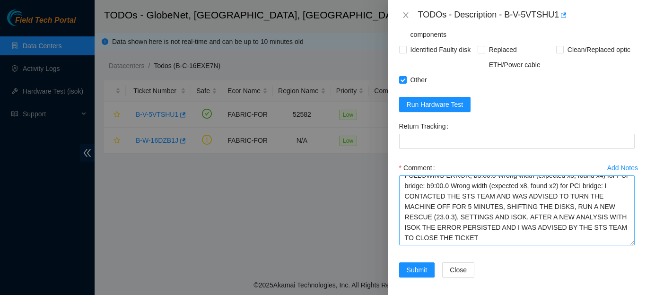
scroll to position [28, 0]
drag, startPoint x: 621, startPoint y: 237, endPoint x: 627, endPoint y: 264, distance: 27.0
click at [627, 246] on textarea "THE MACHINE WAS REBOOTED. A NEW RESCUE (23.0.3), SETTINGS AND ISOK WERE PERFORM…" at bounding box center [517, 211] width 236 height 71
click at [416, 276] on span "Submit" at bounding box center [417, 270] width 21 height 10
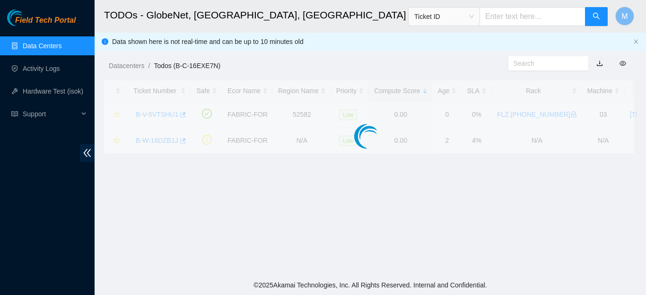
scroll to position [283, 0]
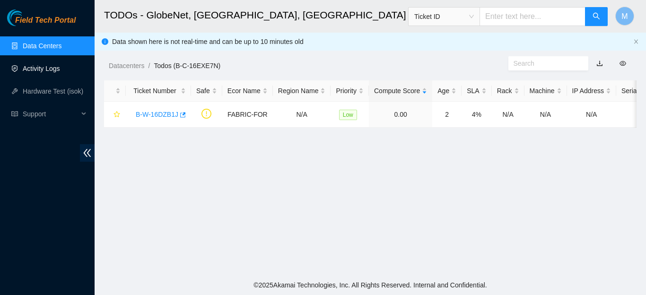
click at [45, 70] on link "Activity Logs" at bounding box center [41, 69] width 37 height 8
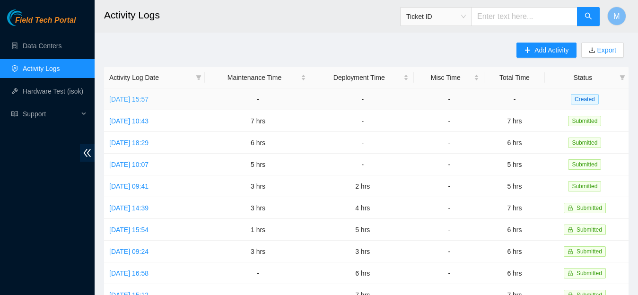
click at [149, 99] on link "[DATE] 15:57" at bounding box center [128, 100] width 39 height 8
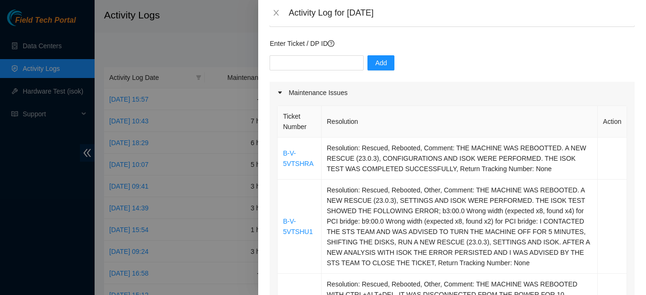
scroll to position [22, 0]
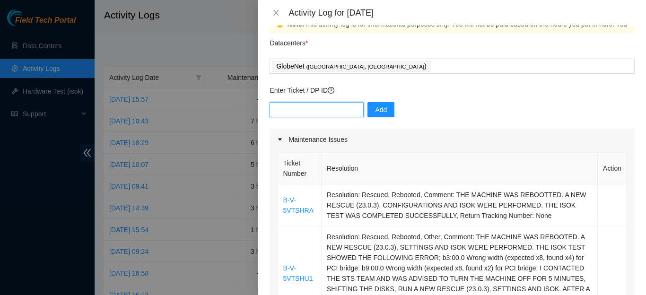
click at [305, 106] on input "text" at bounding box center [317, 109] width 94 height 15
paste input "B-W-16DZB1J"
type input "B-W-16DZB1J"
click at [382, 106] on span "Add" at bounding box center [381, 110] width 12 height 10
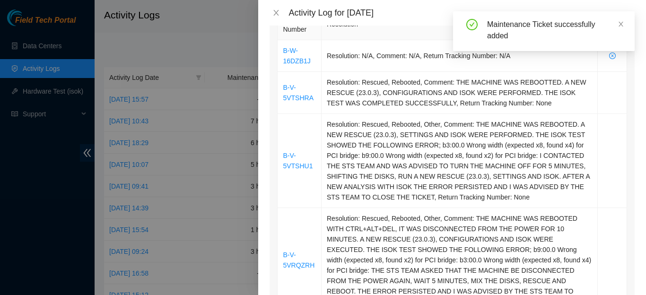
scroll to position [340, 0]
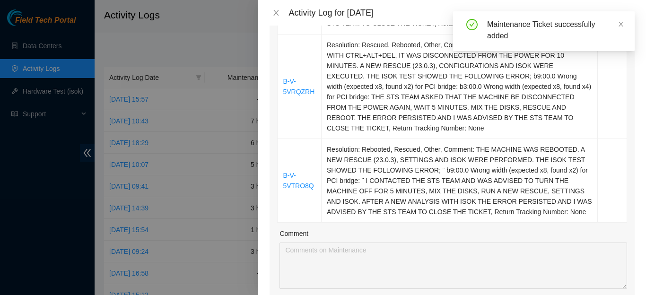
click at [637, 152] on div "Note: This activity log is for informational purposes only. You will not be pai…" at bounding box center [452, 161] width 388 height 270
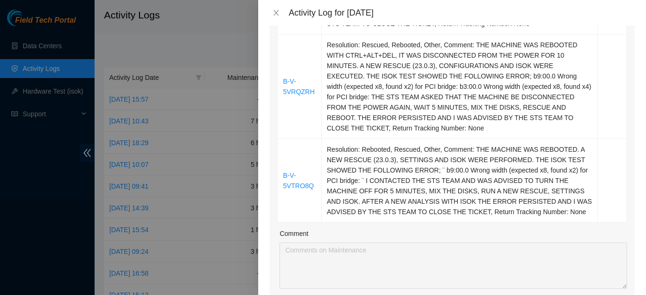
scroll to position [430, 0]
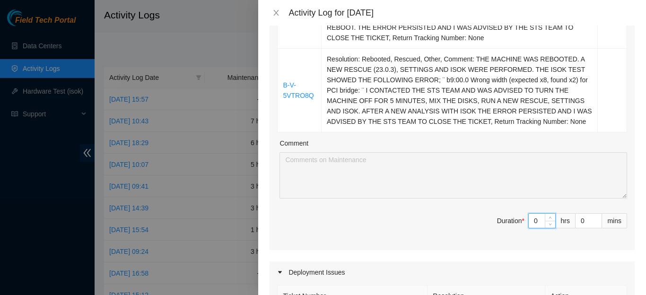
drag, startPoint x: 532, startPoint y: 210, endPoint x: 517, endPoint y: 211, distance: 15.2
click at [529, 214] on input "0" at bounding box center [542, 221] width 26 height 14
type input "7"
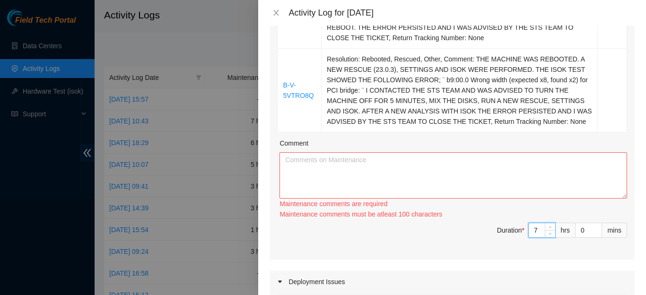
type input "7"
click at [340, 152] on textarea "Comment" at bounding box center [454, 175] width 348 height 46
paste textarea "B-W-16DZB1J"
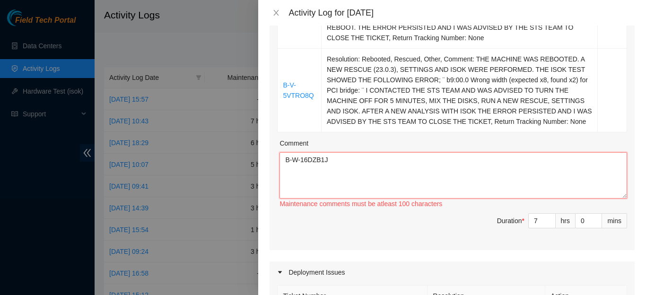
paste textarea "CONTINUATION OF THE INVENTORY OF ITEMS (FIBERS, NETWORK CABLES, OPTICS, RAILS, …"
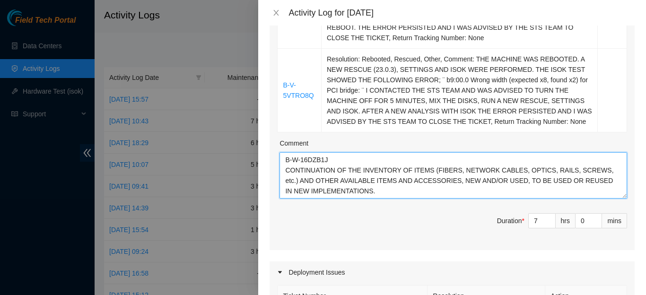
type textarea "B-W-16DZB1J CONTINUATION OF THE INVENTORY OF ITEMS (FIBERS, NETWORK CABLES, OPT…"
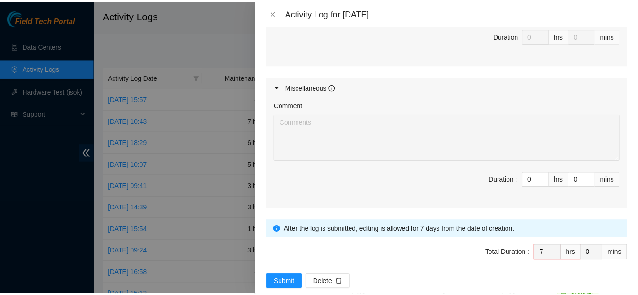
scroll to position [830, 0]
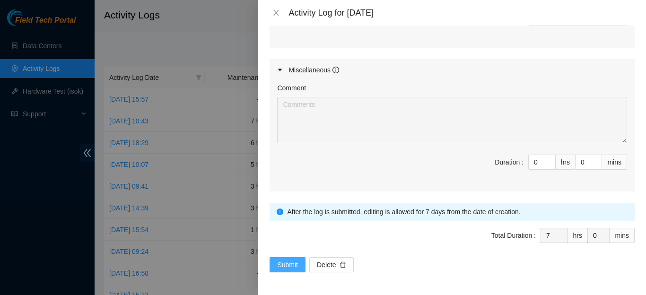
click at [283, 264] on span "Submit" at bounding box center [287, 265] width 21 height 10
